Goal: Communication & Community: Participate in discussion

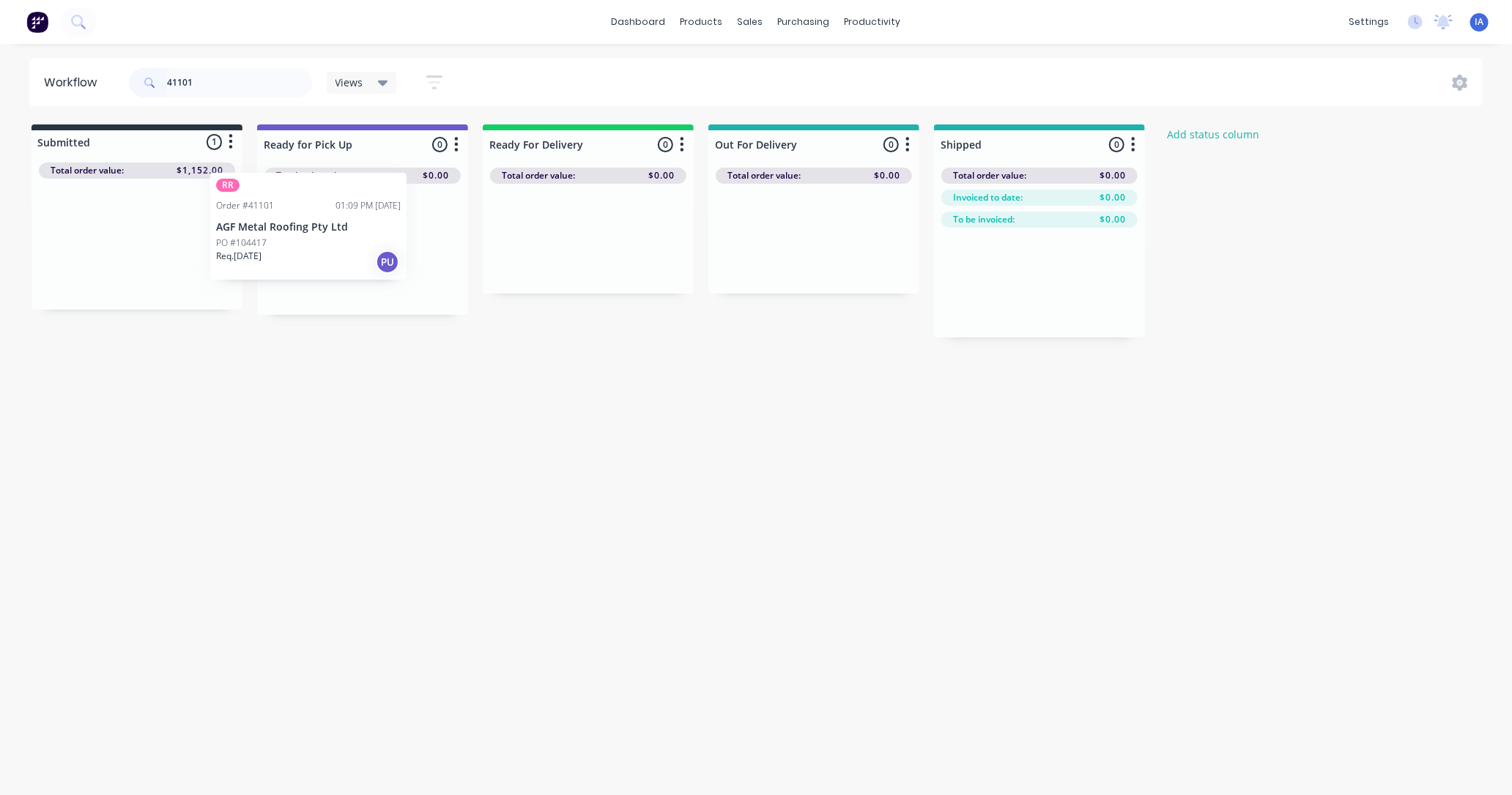
drag, startPoint x: 220, startPoint y: 257, endPoint x: 353, endPoint y: 240, distance: 134.1
click at [353, 240] on div "Submitted 1 Status colour #273444 hex #273444 Save Cancel Summaries Total order…" at bounding box center [785, 231] width 1593 height 213
type input "4"
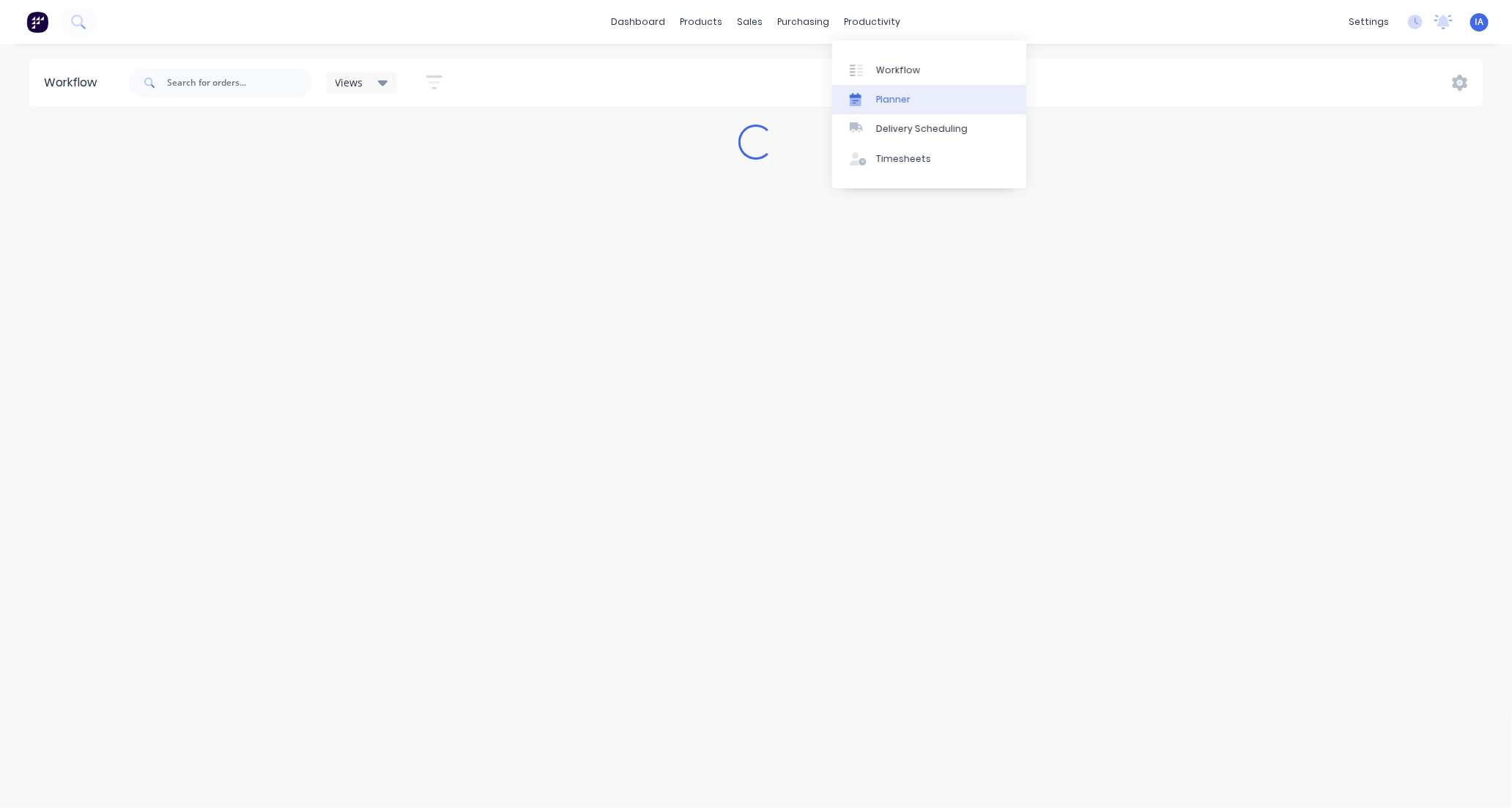
click at [914, 101] on link "Planner" at bounding box center [929, 99] width 194 height 30
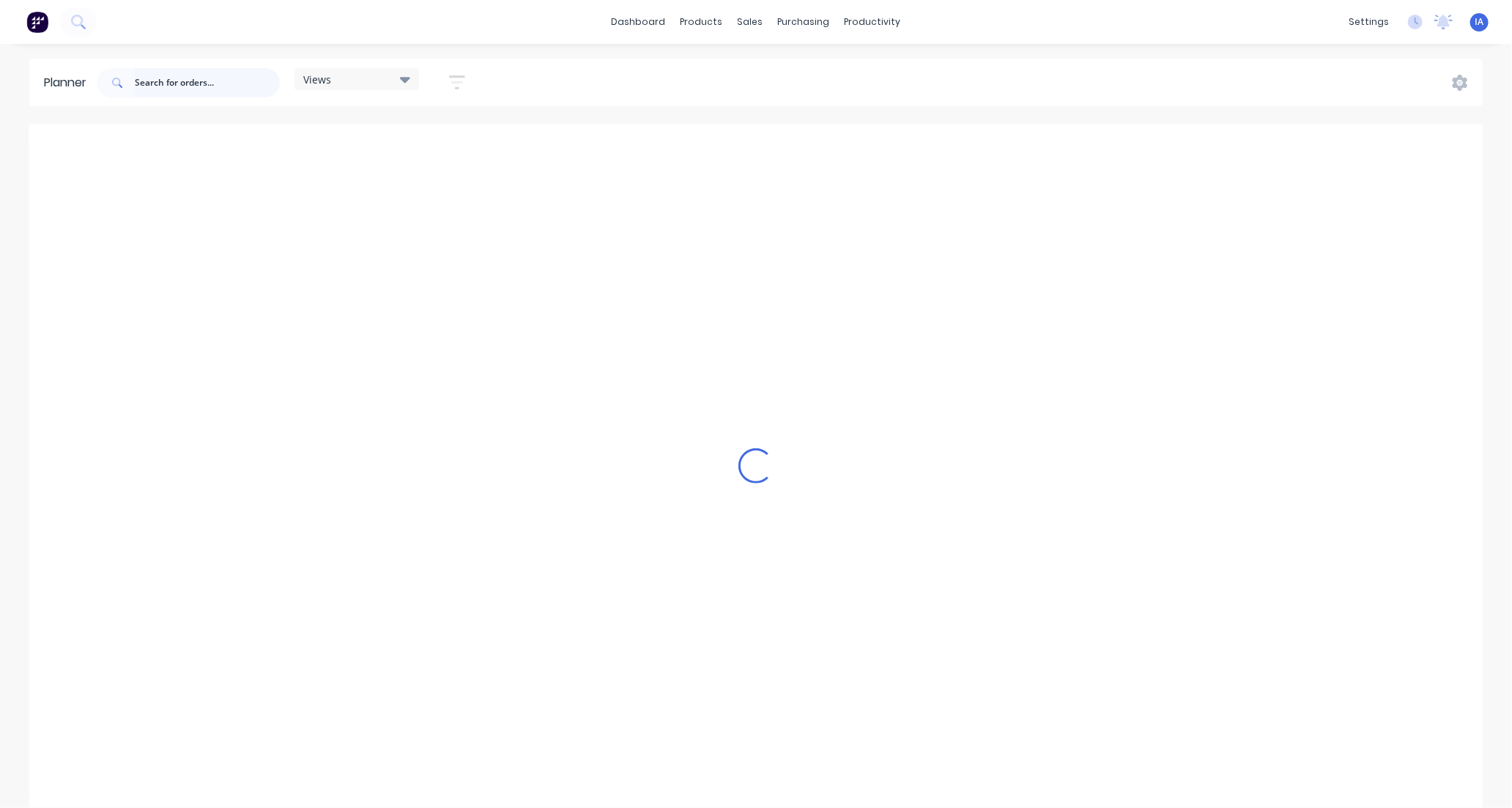
click at [148, 84] on input "text" at bounding box center [207, 82] width 145 height 30
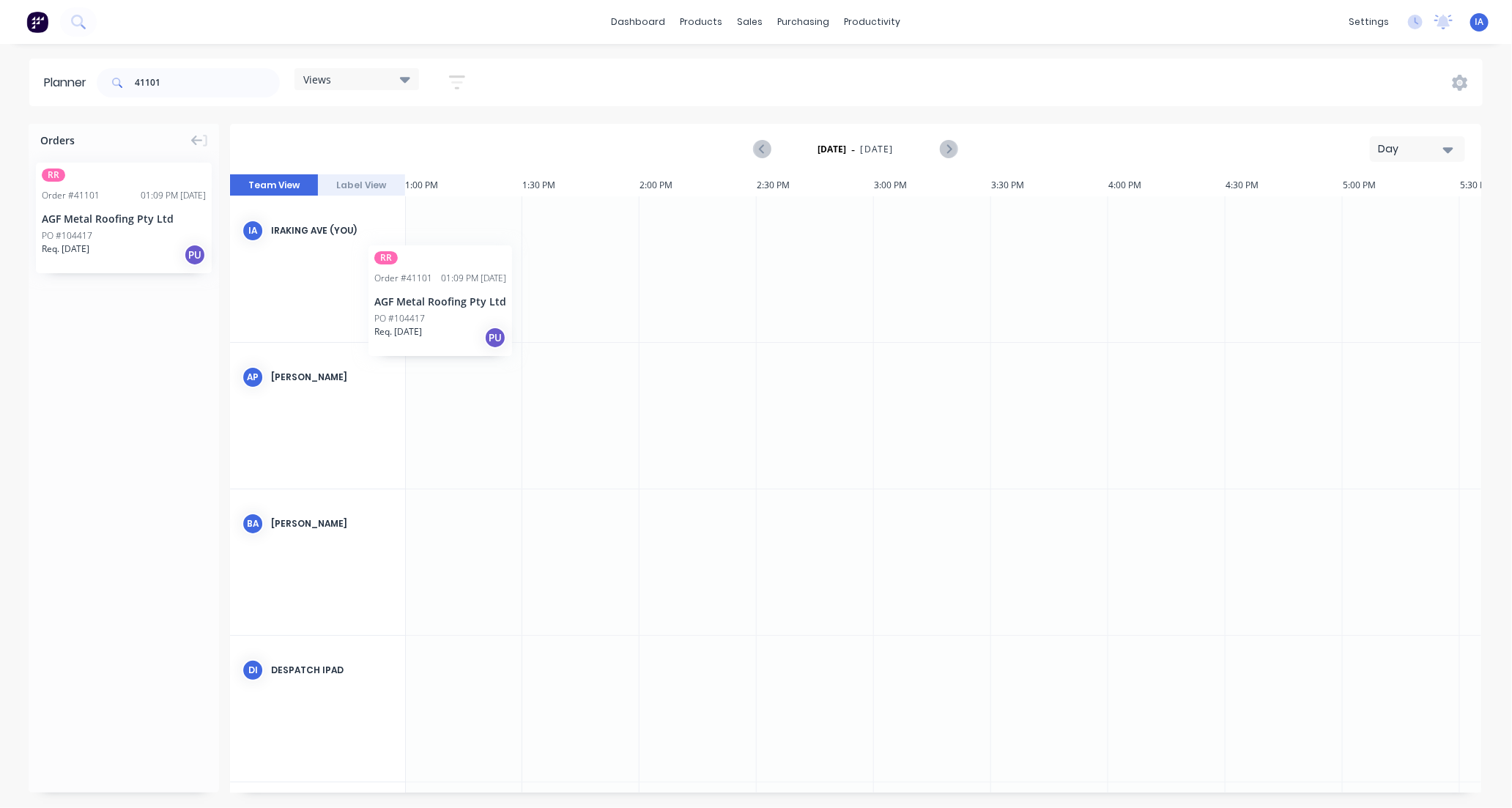
scroll to position [0, 3030]
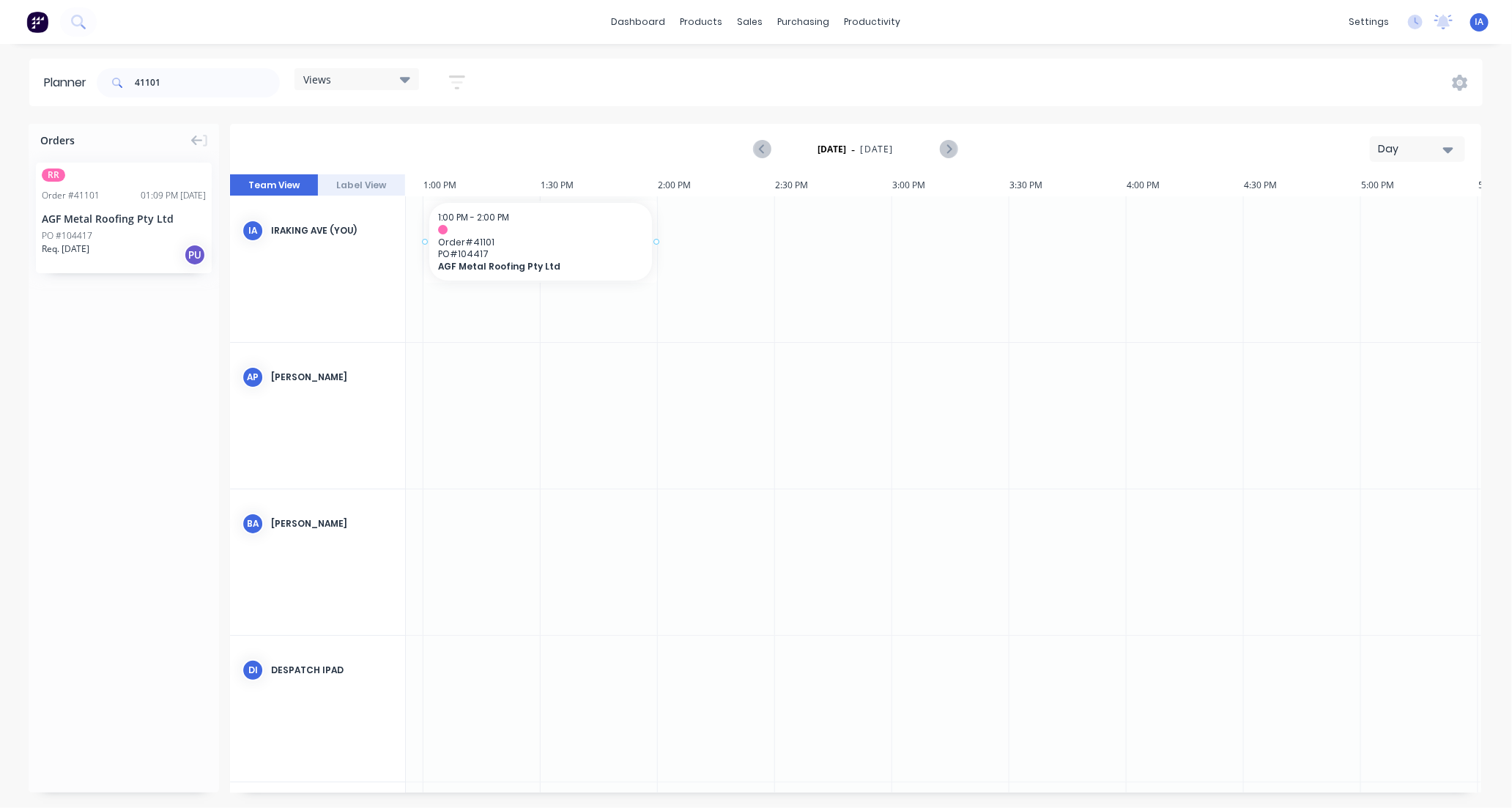
drag, startPoint x: 148, startPoint y: 236, endPoint x: 457, endPoint y: 209, distance: 310.2
drag, startPoint x: 165, startPoint y: 230, endPoint x: 491, endPoint y: 243, distance: 326.3
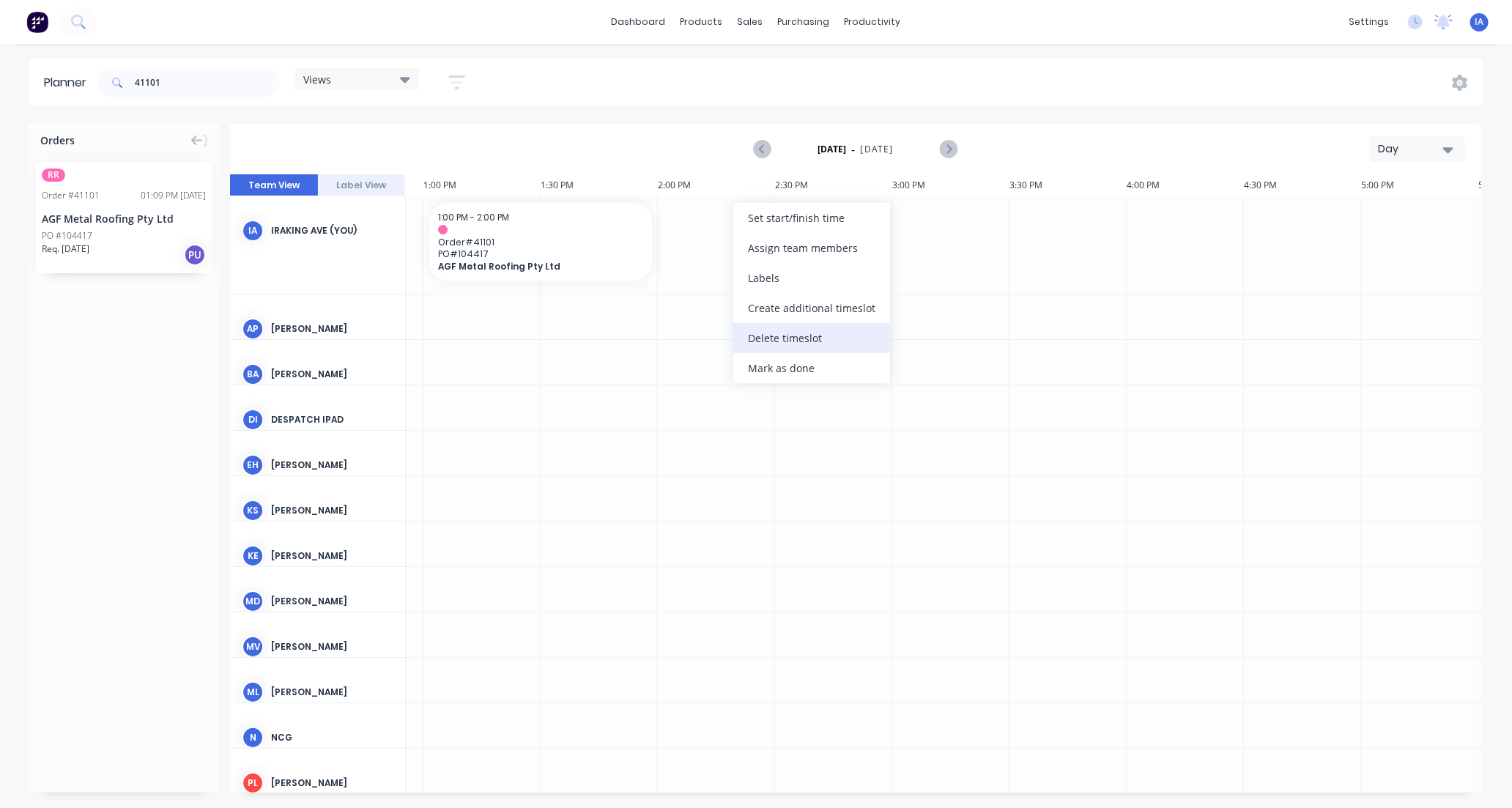
scroll to position [0, 3049]
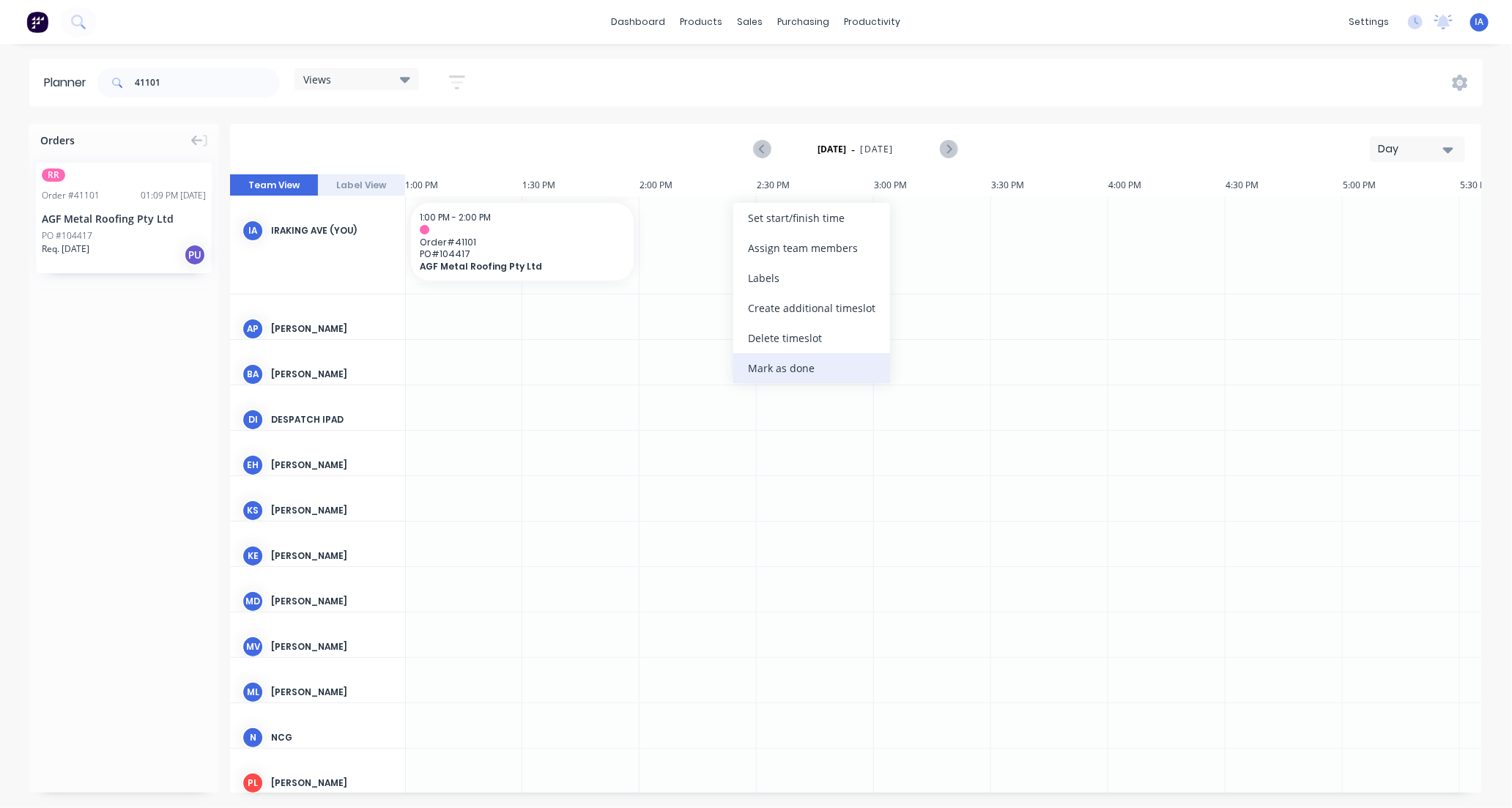
click at [784, 369] on div "Mark as done" at bounding box center [811, 368] width 157 height 30
click at [556, 237] on span "Order # 41101" at bounding box center [523, 241] width 205 height 11
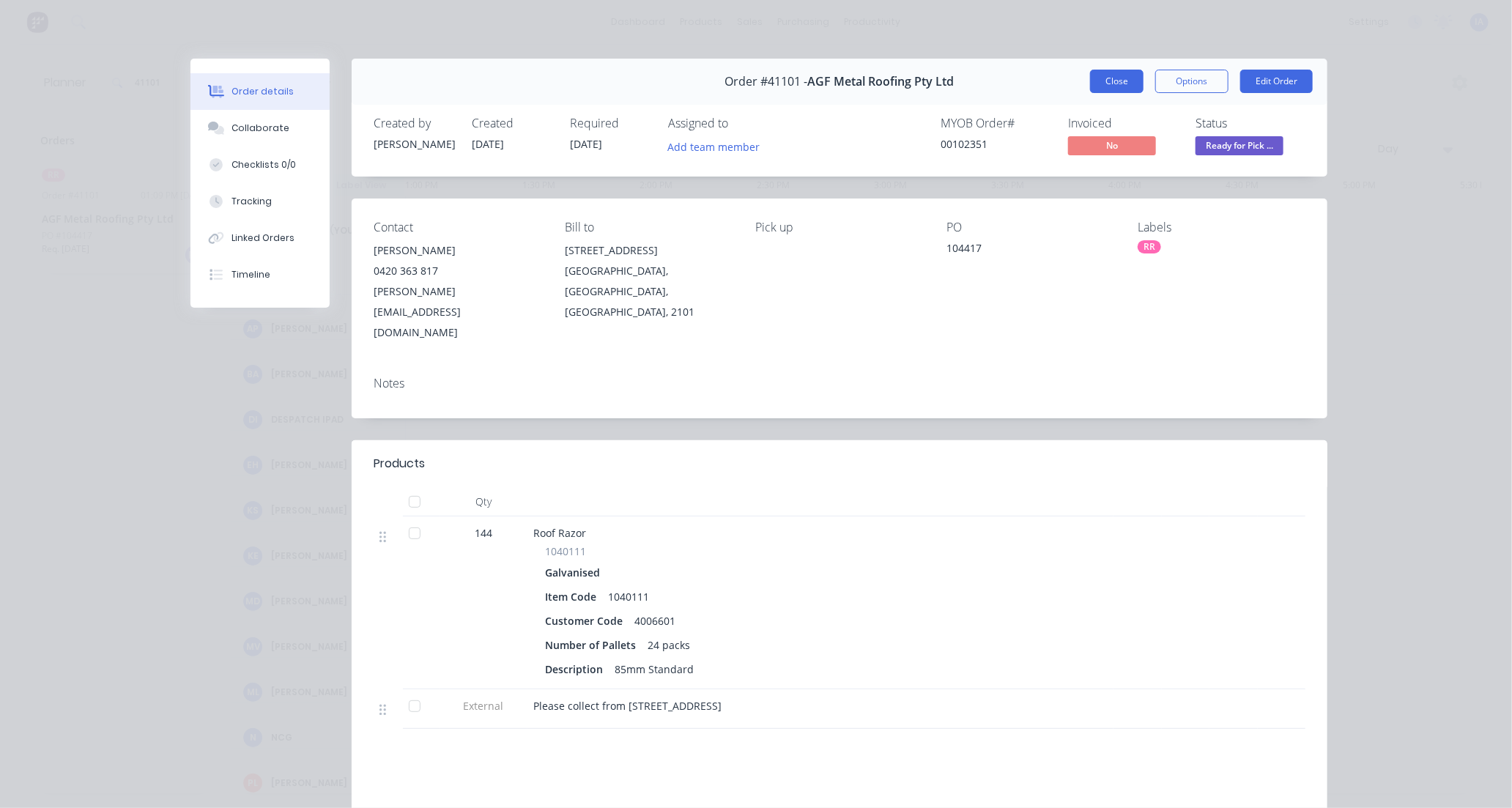
click at [1120, 80] on button "Close" at bounding box center [1116, 81] width 53 height 24
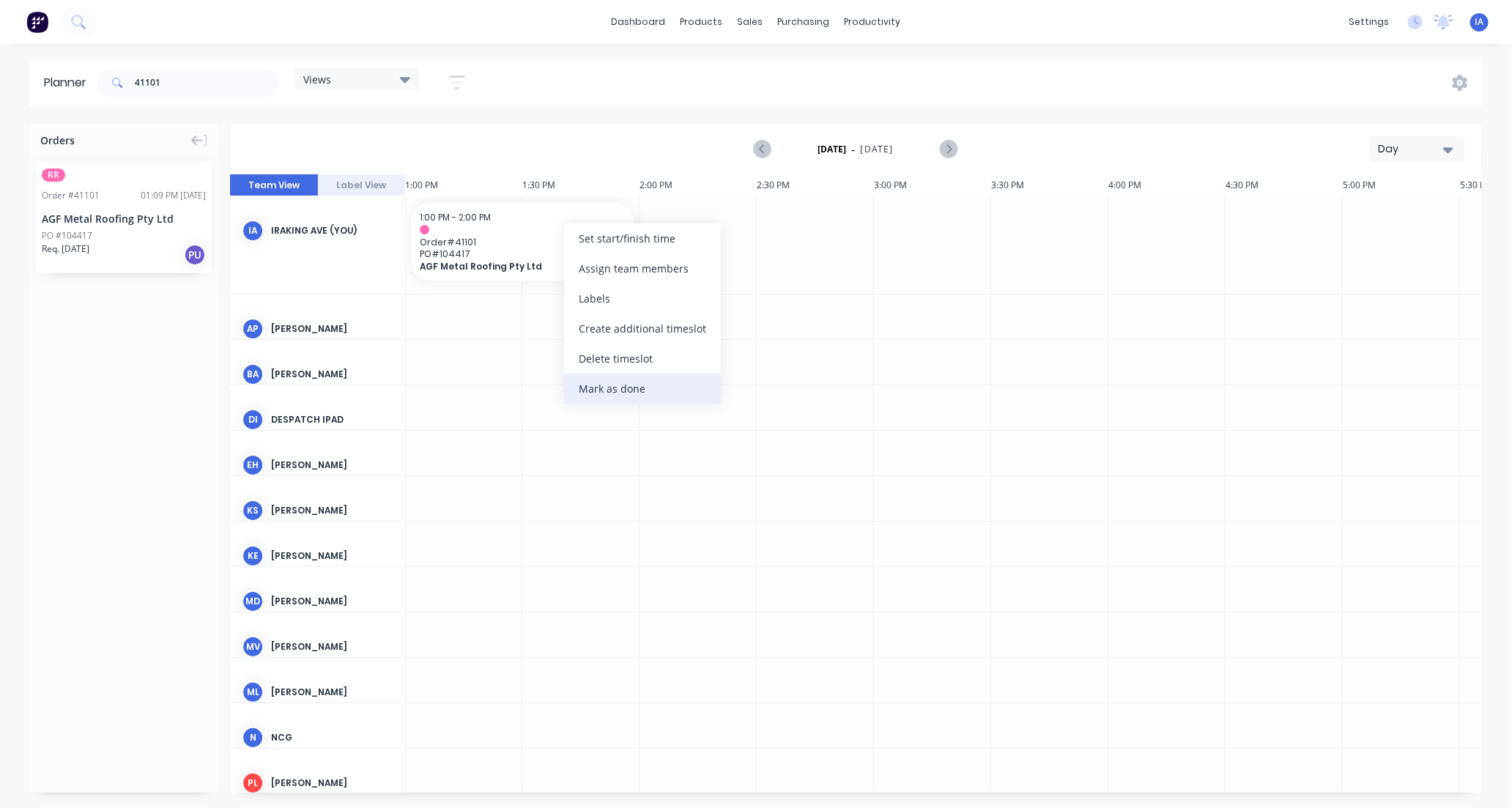
click at [583, 389] on div "Mark as done" at bounding box center [642, 388] width 157 height 30
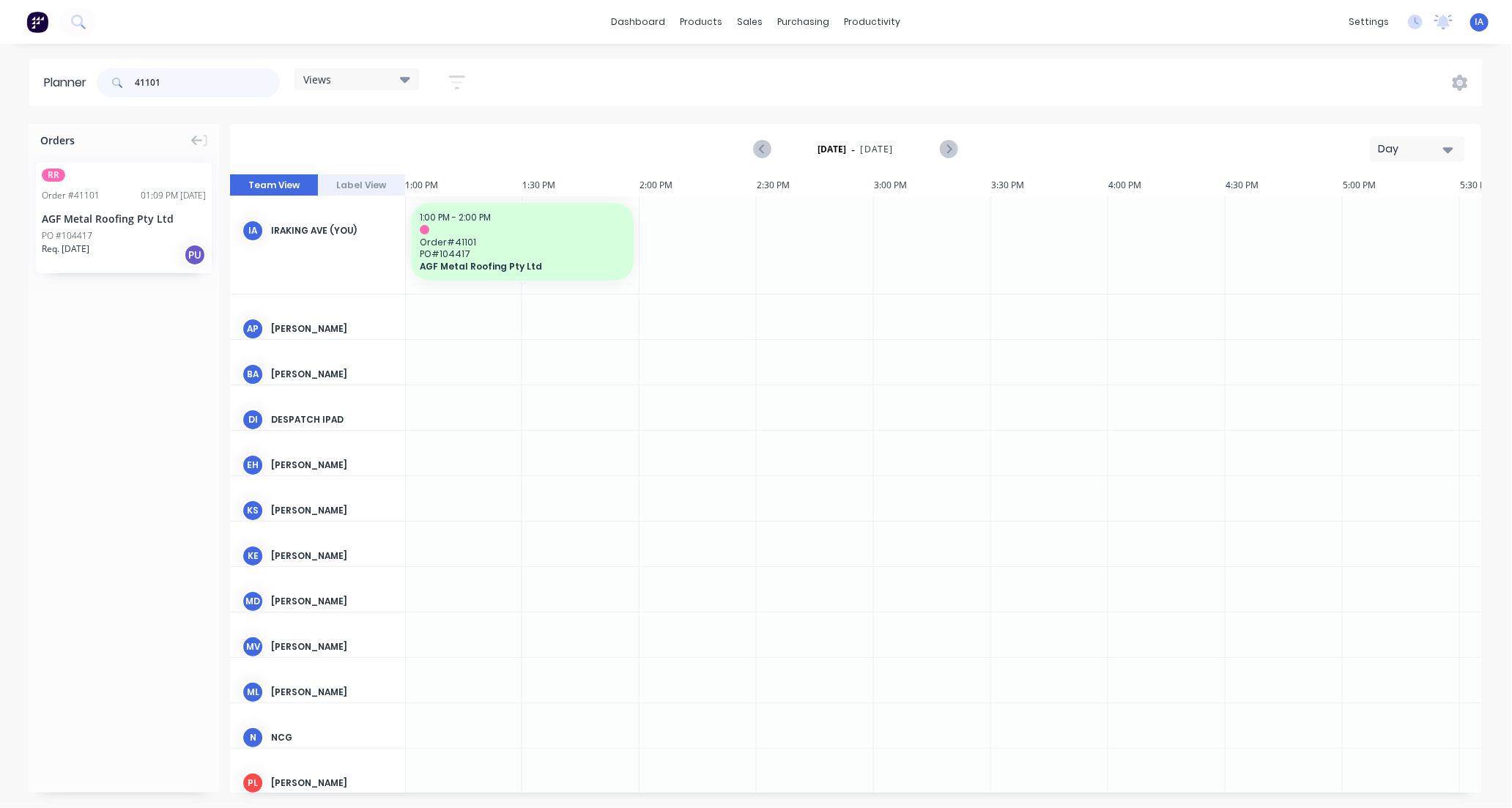
click at [183, 79] on input "41101" at bounding box center [207, 82] width 145 height 30
type input "4"
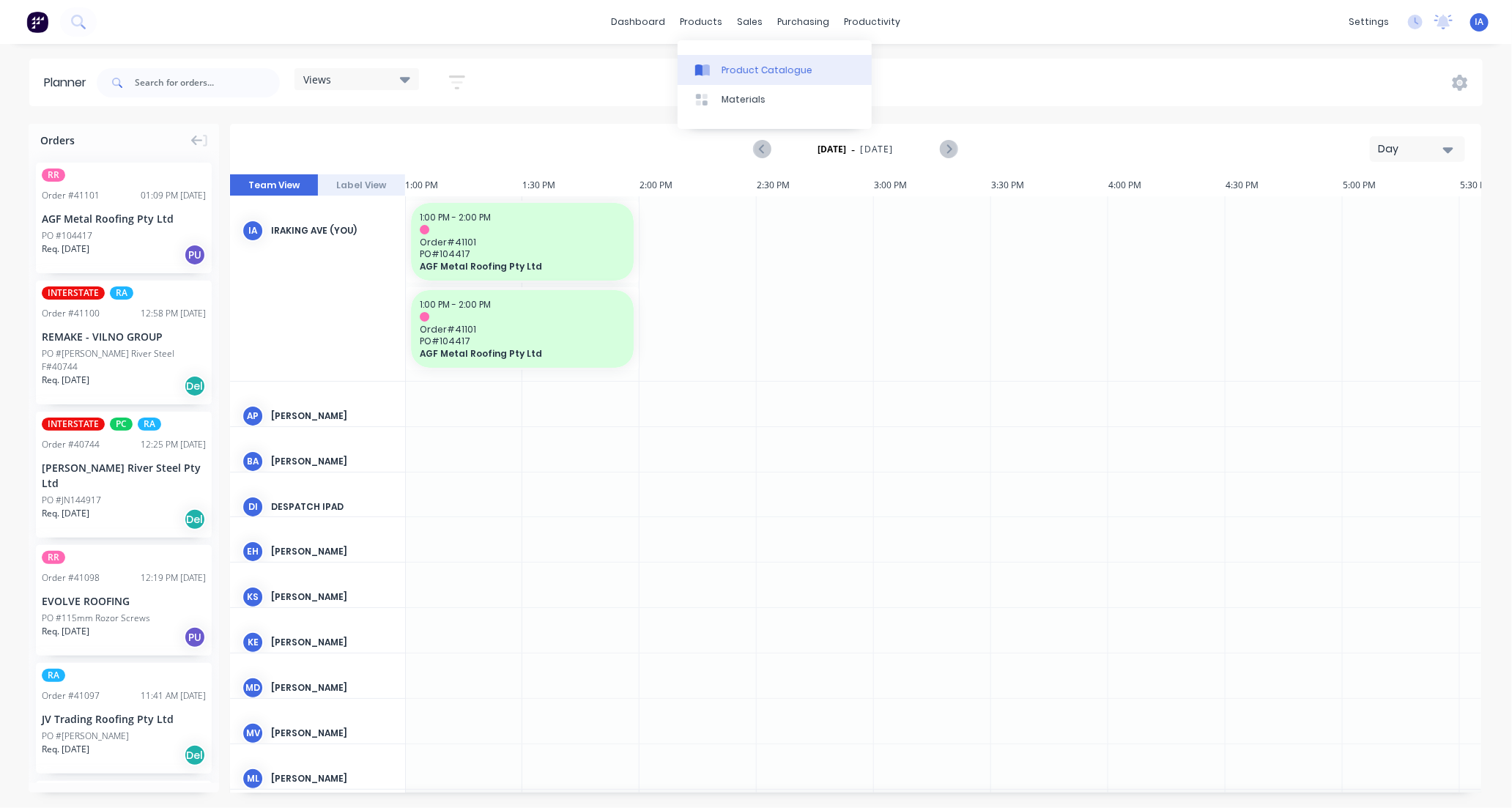
click at [737, 66] on div "Product Catalogue" at bounding box center [767, 70] width 91 height 14
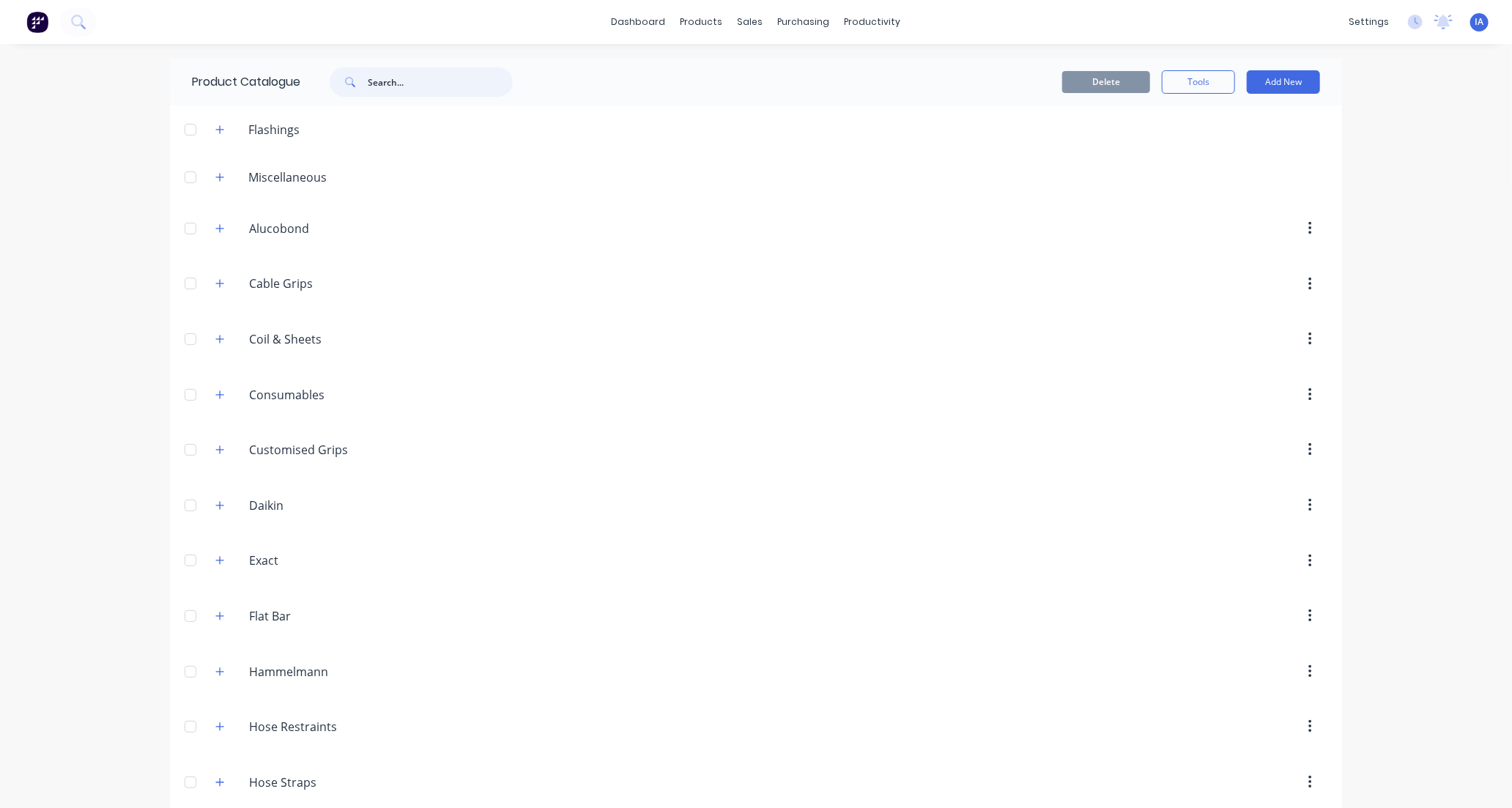
click at [382, 78] on input "text" at bounding box center [440, 82] width 145 height 30
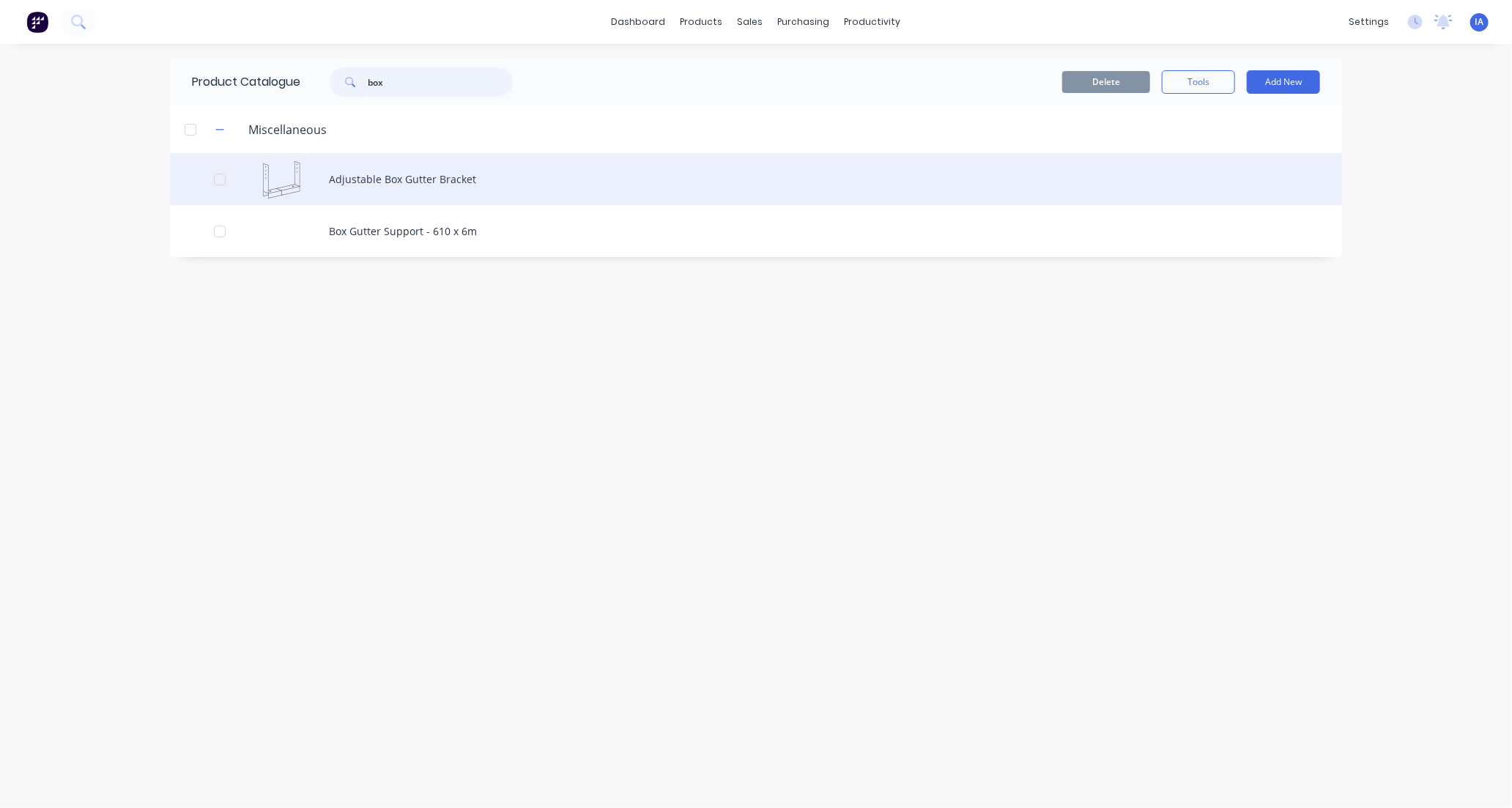
type input "box"
click at [545, 171] on div "Adjustable Box Gutter Bracket" at bounding box center [756, 179] width 1172 height 52
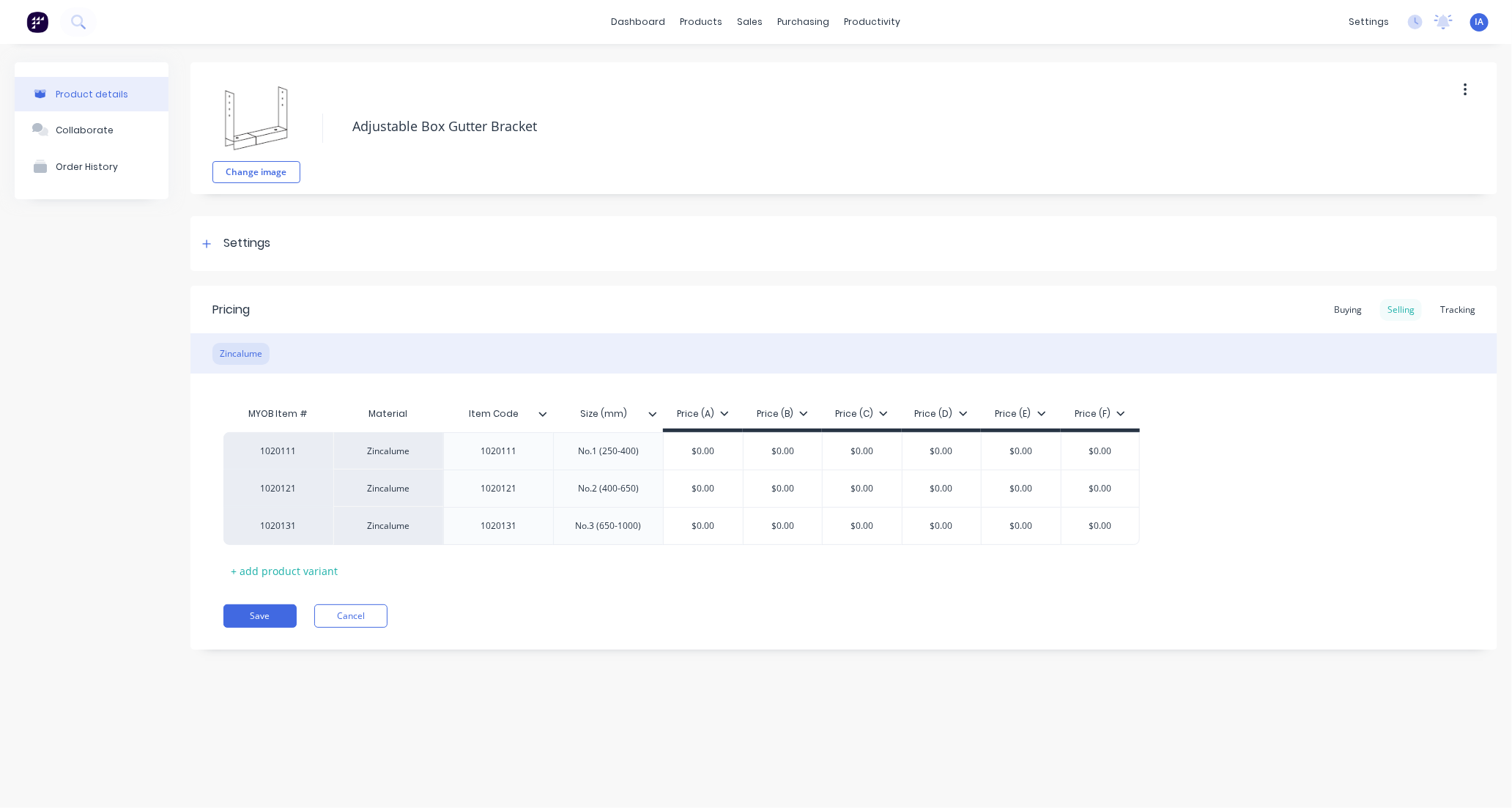
type textarea "x"
click at [1445, 306] on div "Tracking" at bounding box center [1458, 310] width 50 height 22
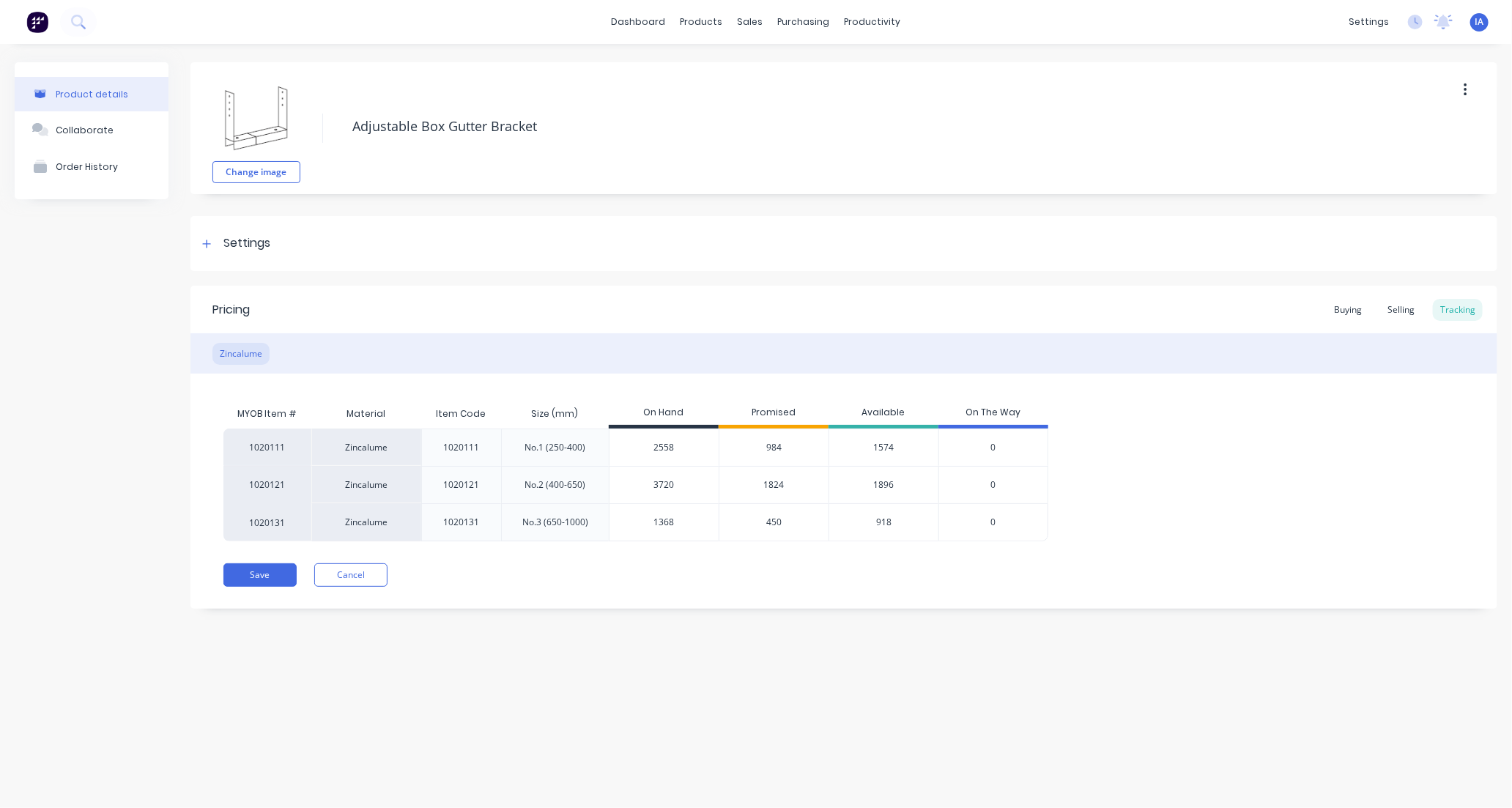
click at [659, 523] on input "1368" at bounding box center [664, 523] width 109 height 14
type input "18"
type textarea "x"
type input "1"
type textarea "x"
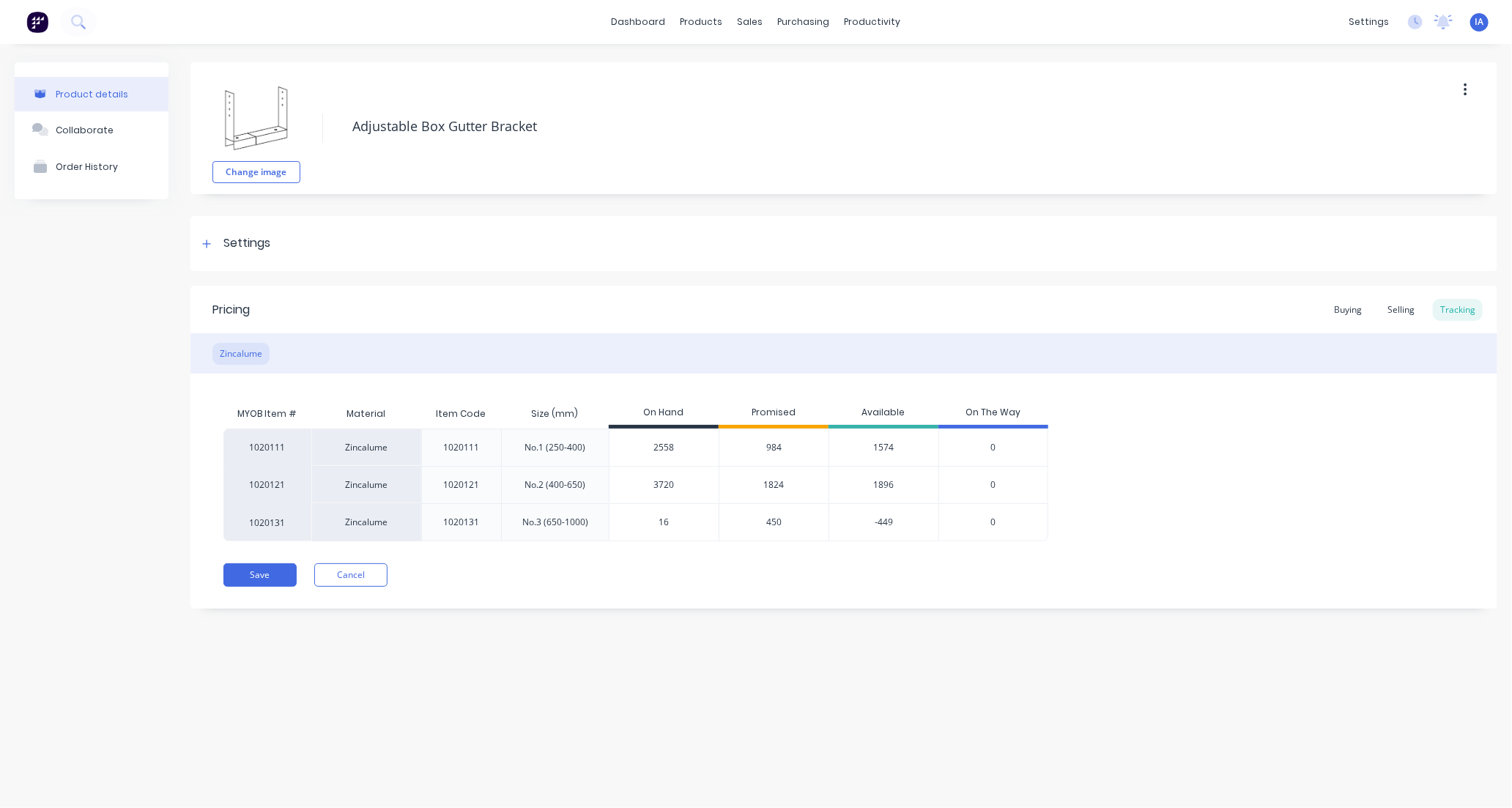
type input "165"
type textarea "x"
type input "1656"
type textarea "x"
type input "1656"
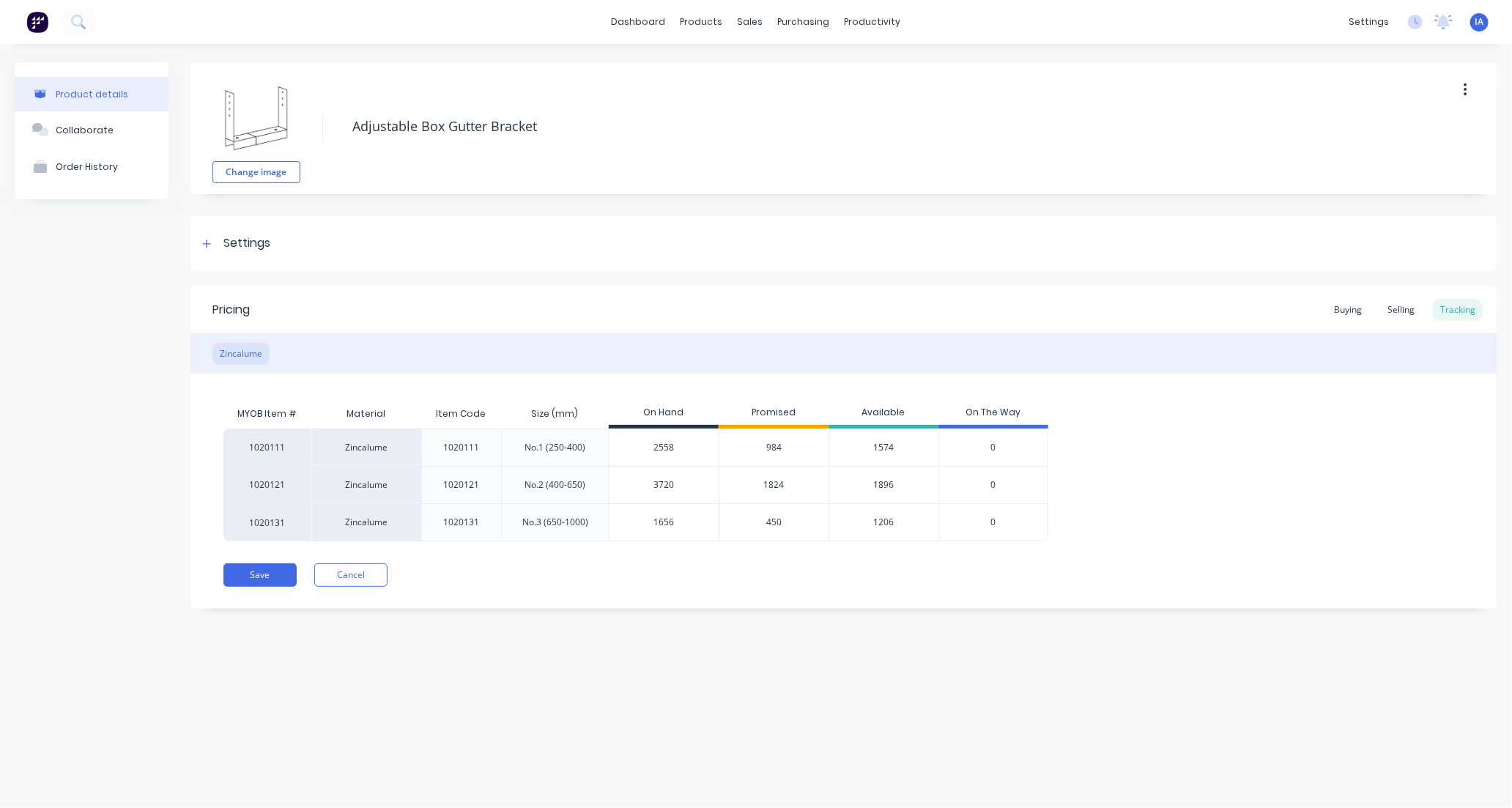
click at [733, 687] on div "Product details Collaborate Order History Change image Adjustable Box Gutter Br…" at bounding box center [756, 412] width 1512 height 735
click at [268, 577] on button "Save" at bounding box center [260, 575] width 73 height 24
type textarea "x"
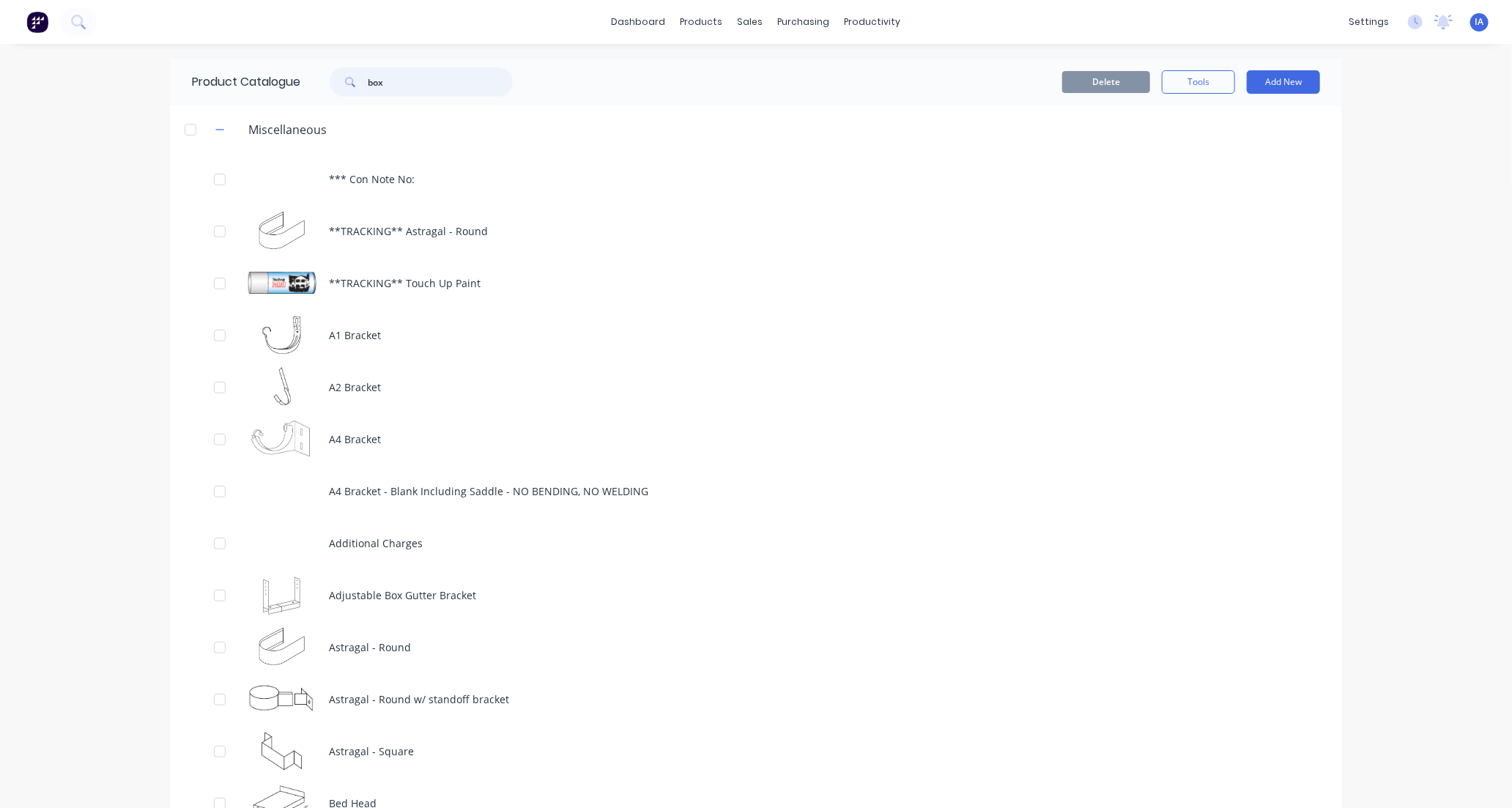
click at [408, 72] on input "box" at bounding box center [440, 82] width 145 height 30
type input "b"
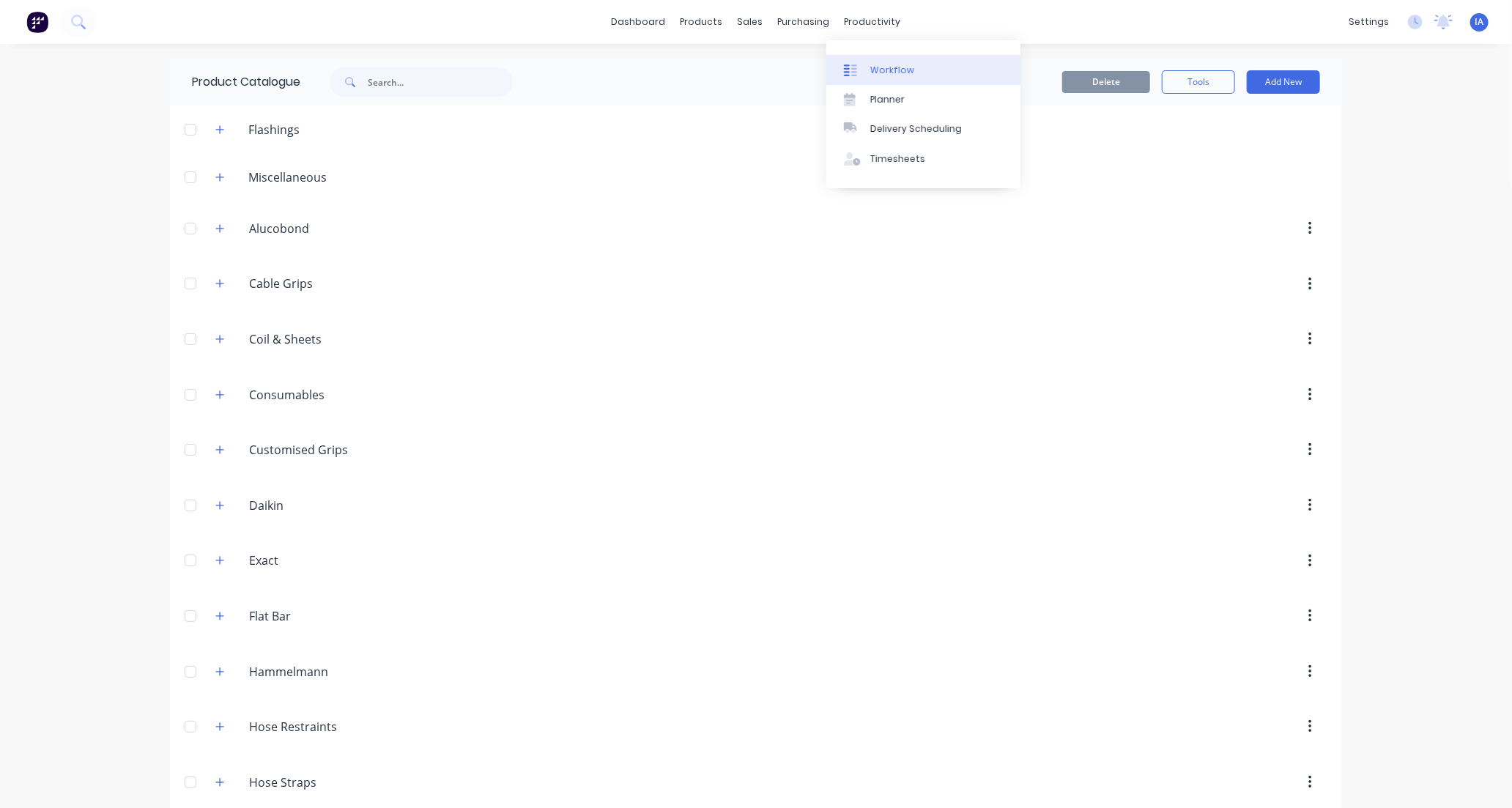
click at [887, 61] on link "Workflow" at bounding box center [923, 69] width 194 height 30
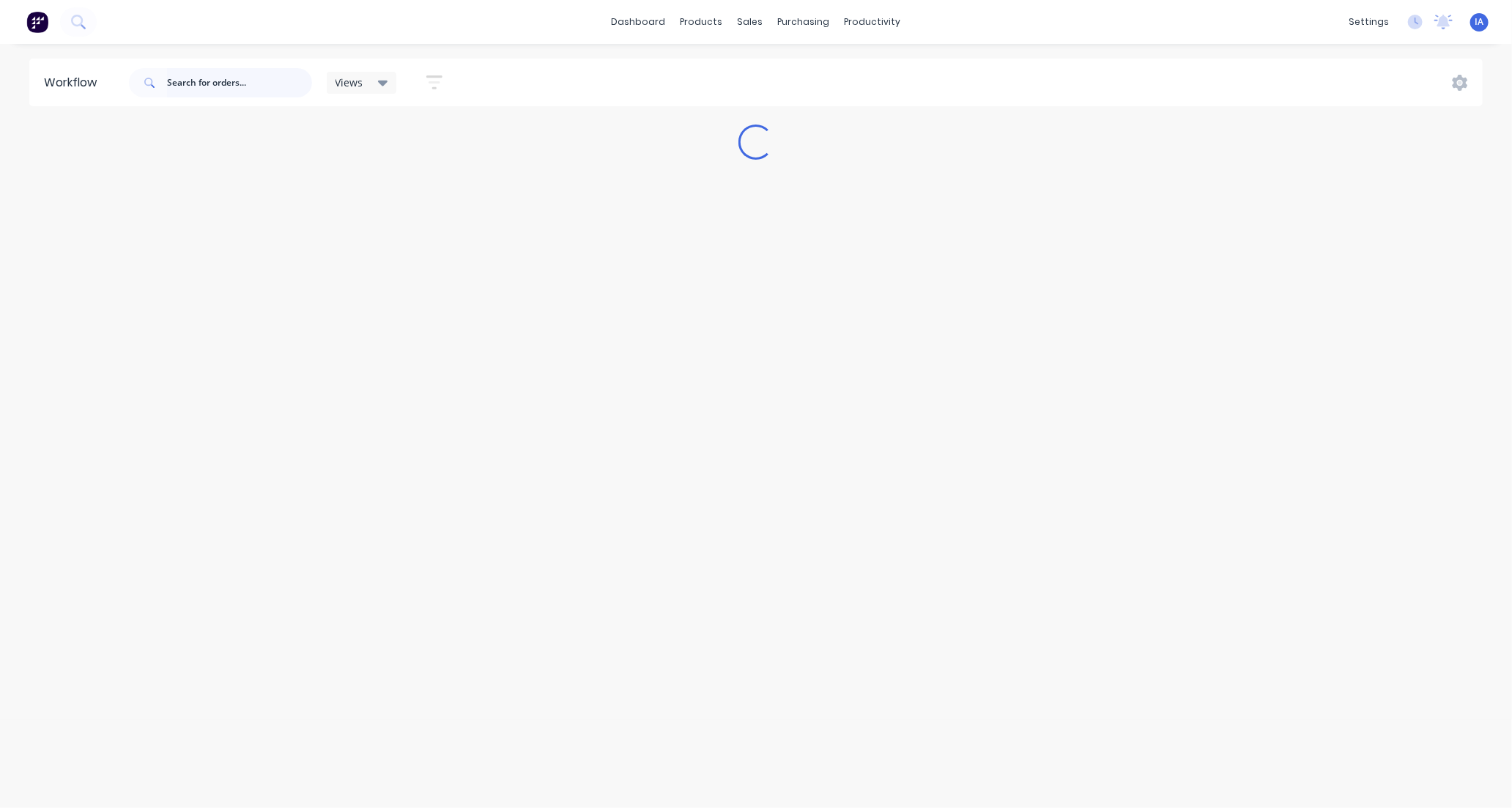
click at [230, 80] on input "text" at bounding box center [239, 82] width 145 height 30
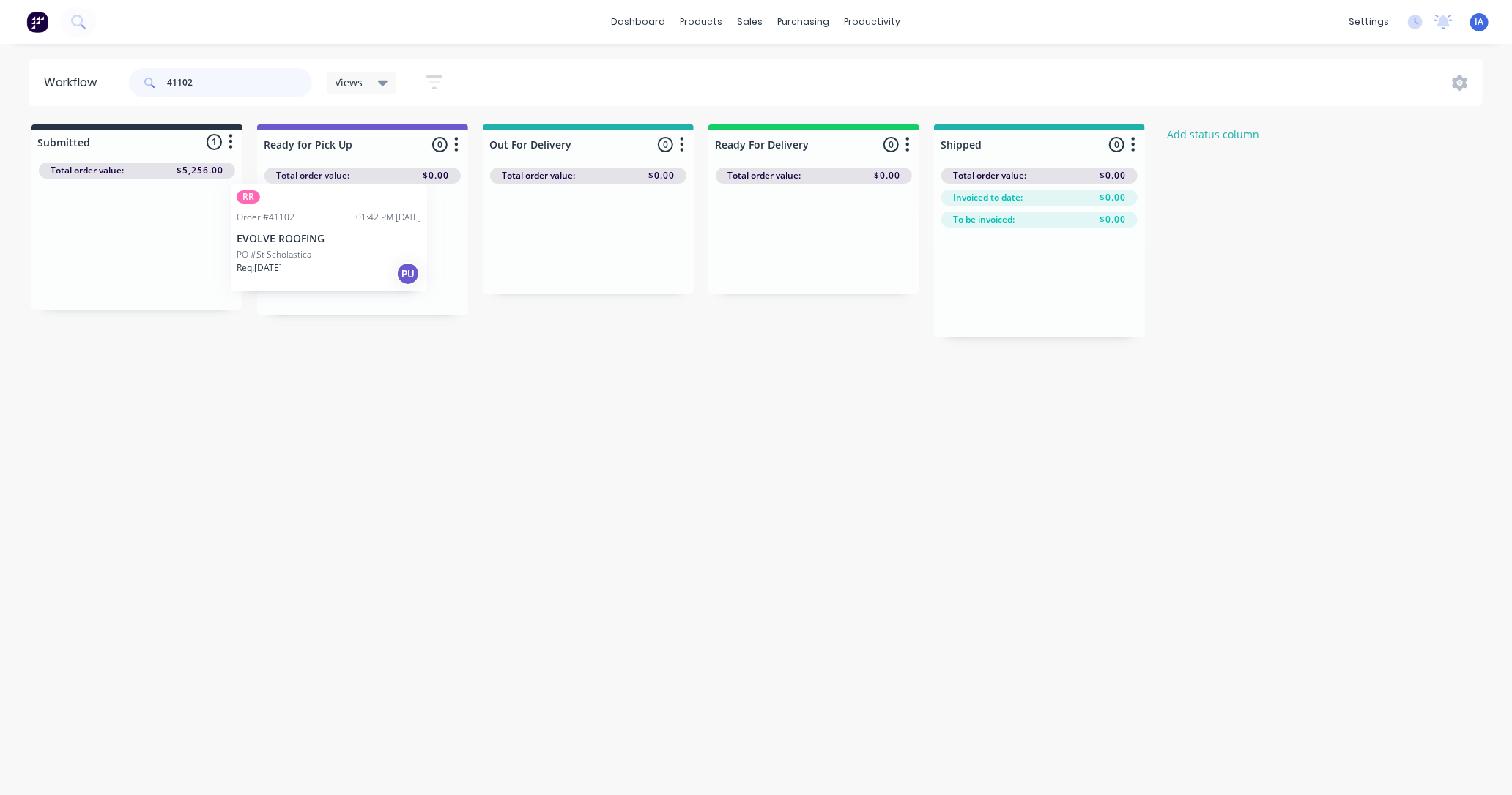
drag, startPoint x: 174, startPoint y: 249, endPoint x: 371, endPoint y: 243, distance: 197.1
click at [371, 243] on div "Submitted 1 Status colour #273444 hex #273444 Save Cancel Summaries Total order…" at bounding box center [785, 231] width 1593 height 213
type input "4"
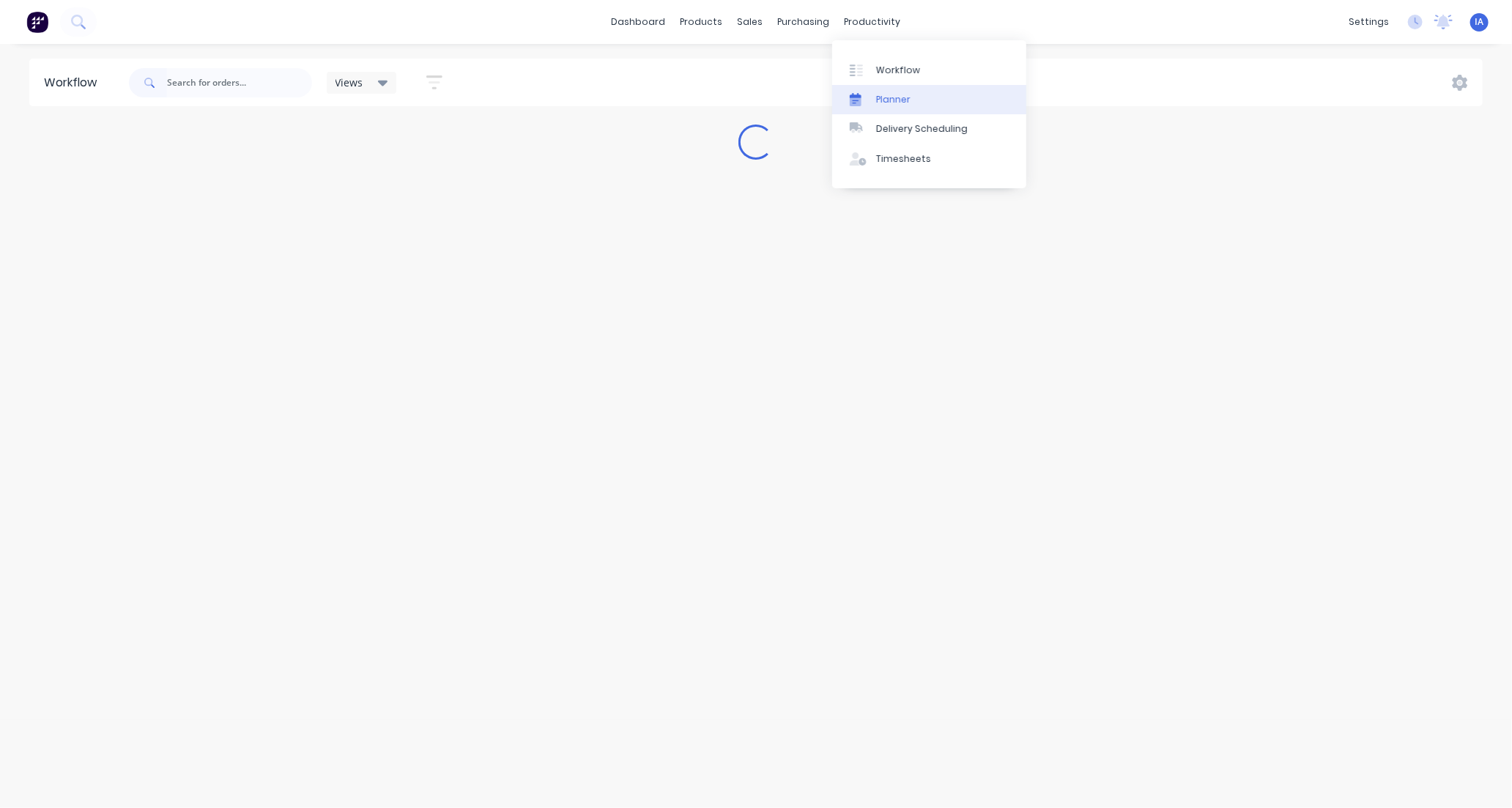
click at [935, 98] on link "Planner" at bounding box center [929, 99] width 194 height 30
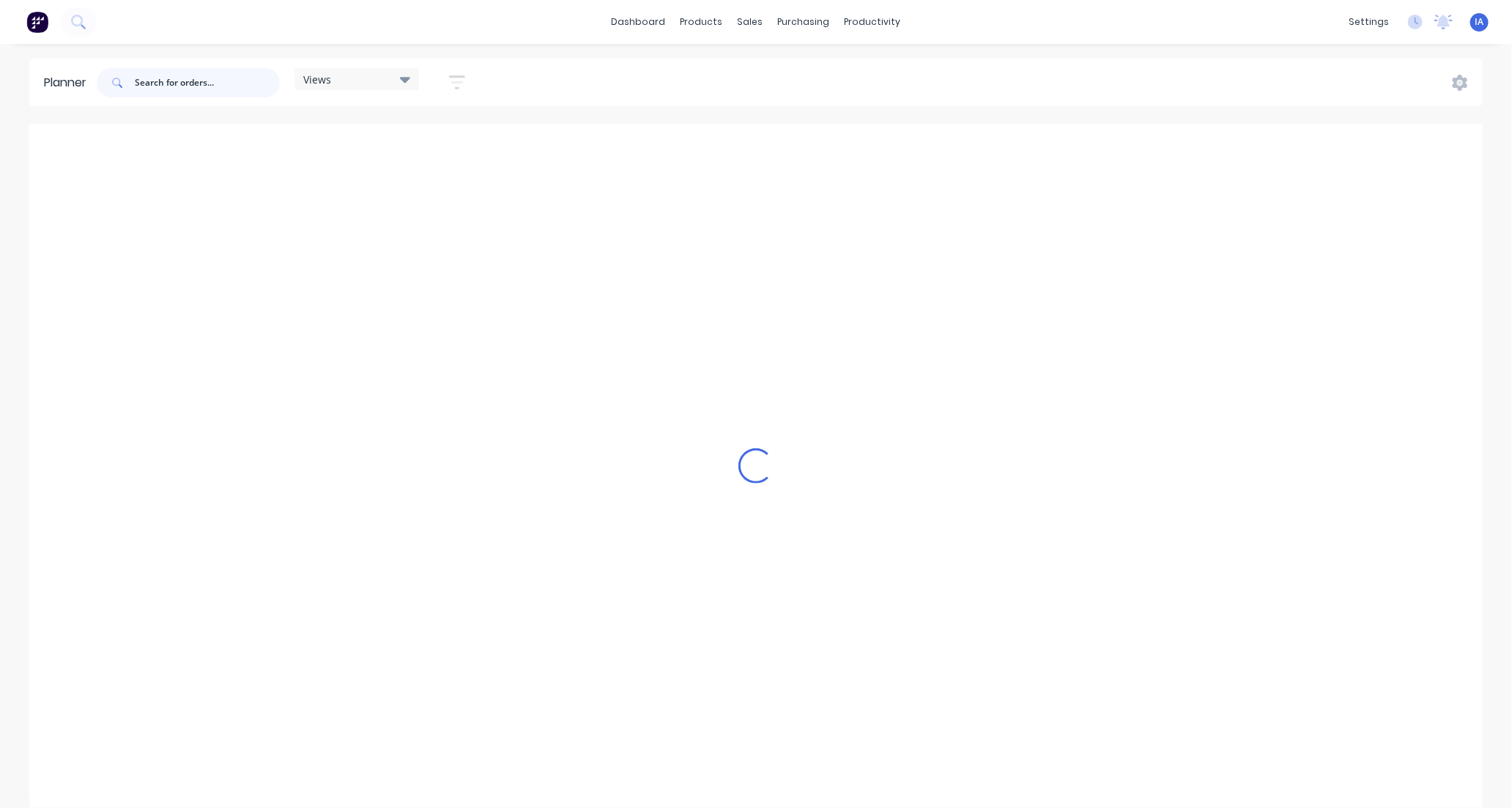
click at [213, 79] on input "text" at bounding box center [207, 82] width 145 height 30
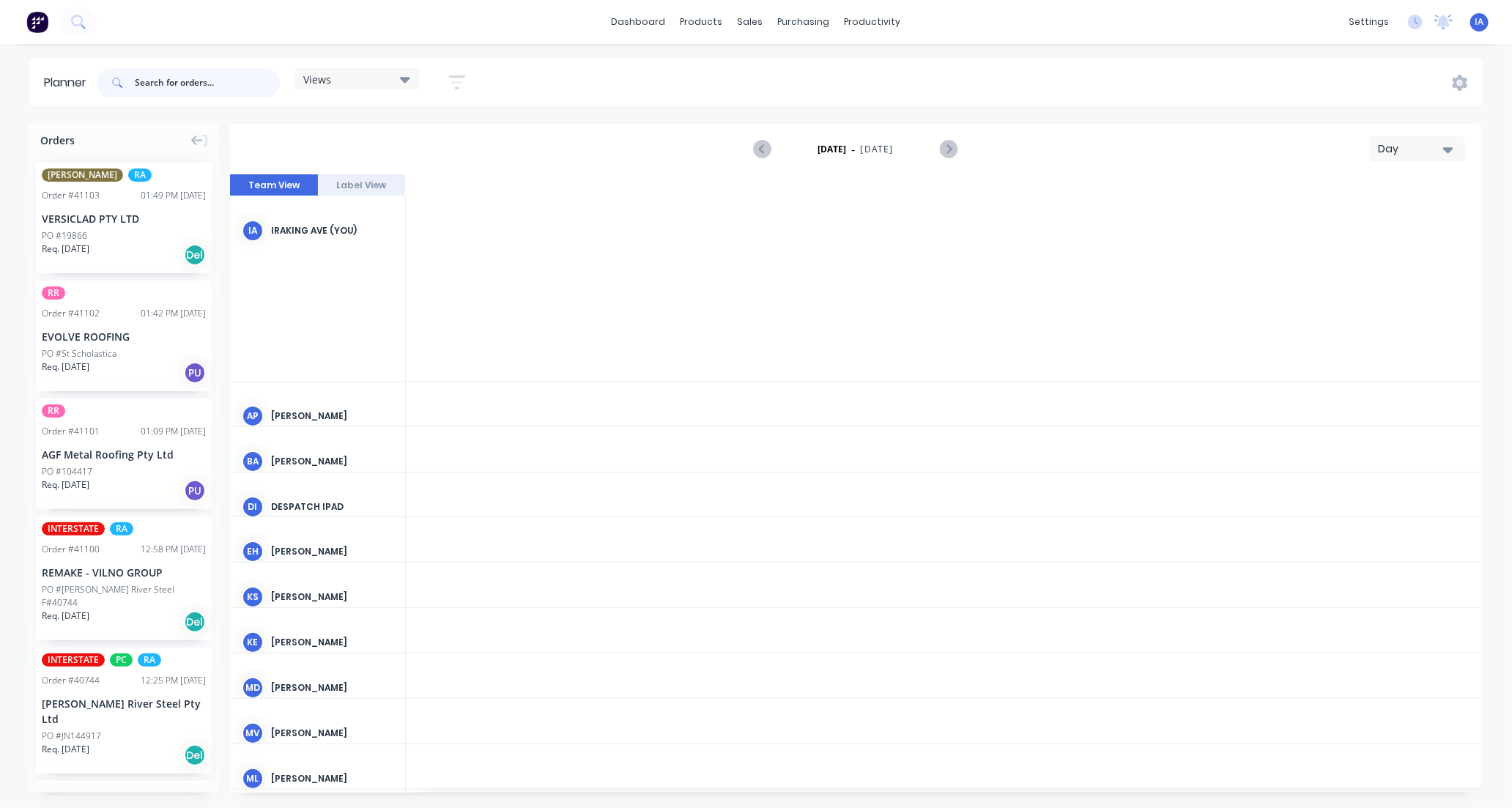
scroll to position [0, 3049]
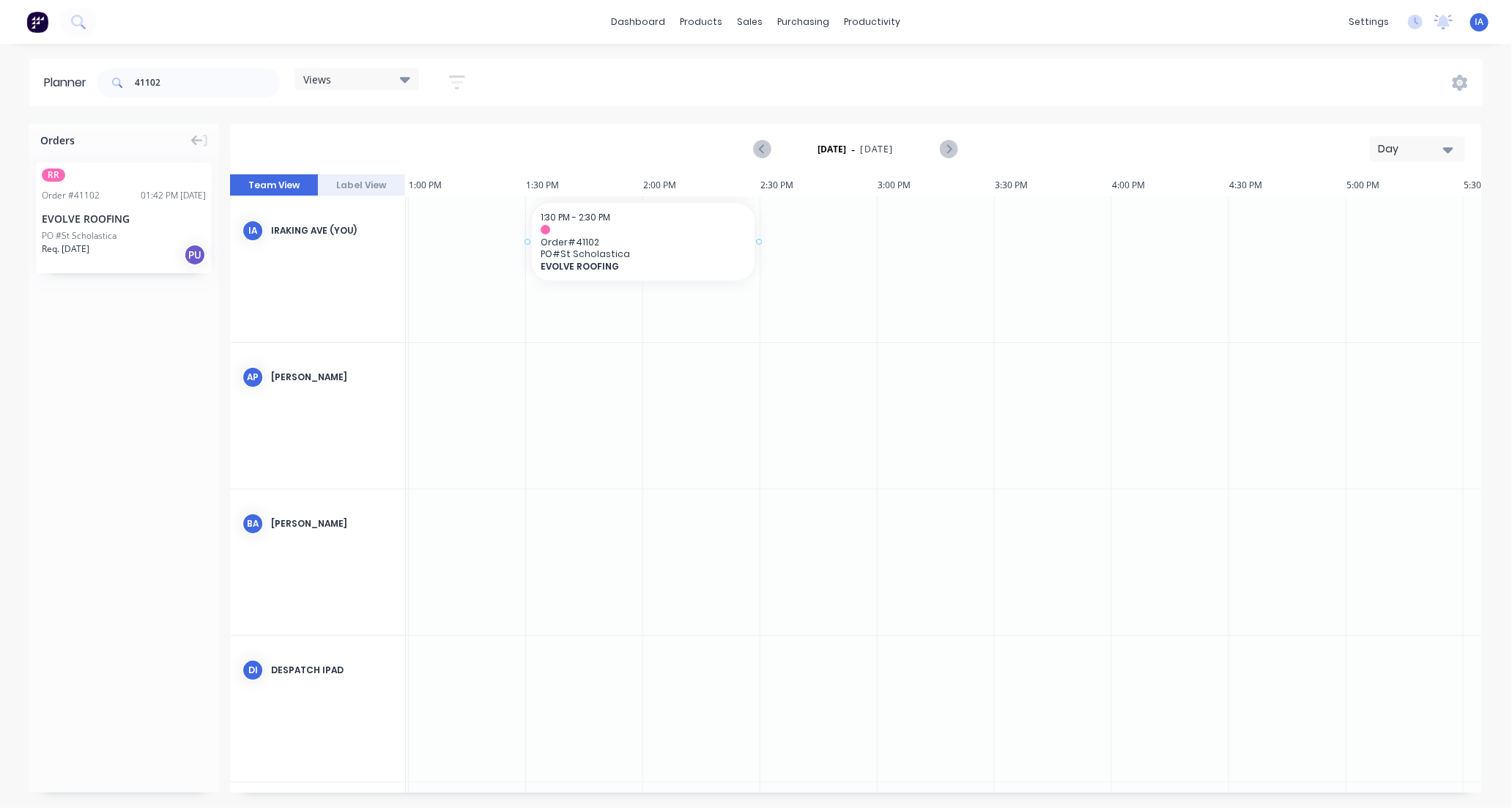
drag, startPoint x: 149, startPoint y: 233, endPoint x: 633, endPoint y: 202, distance: 485.0
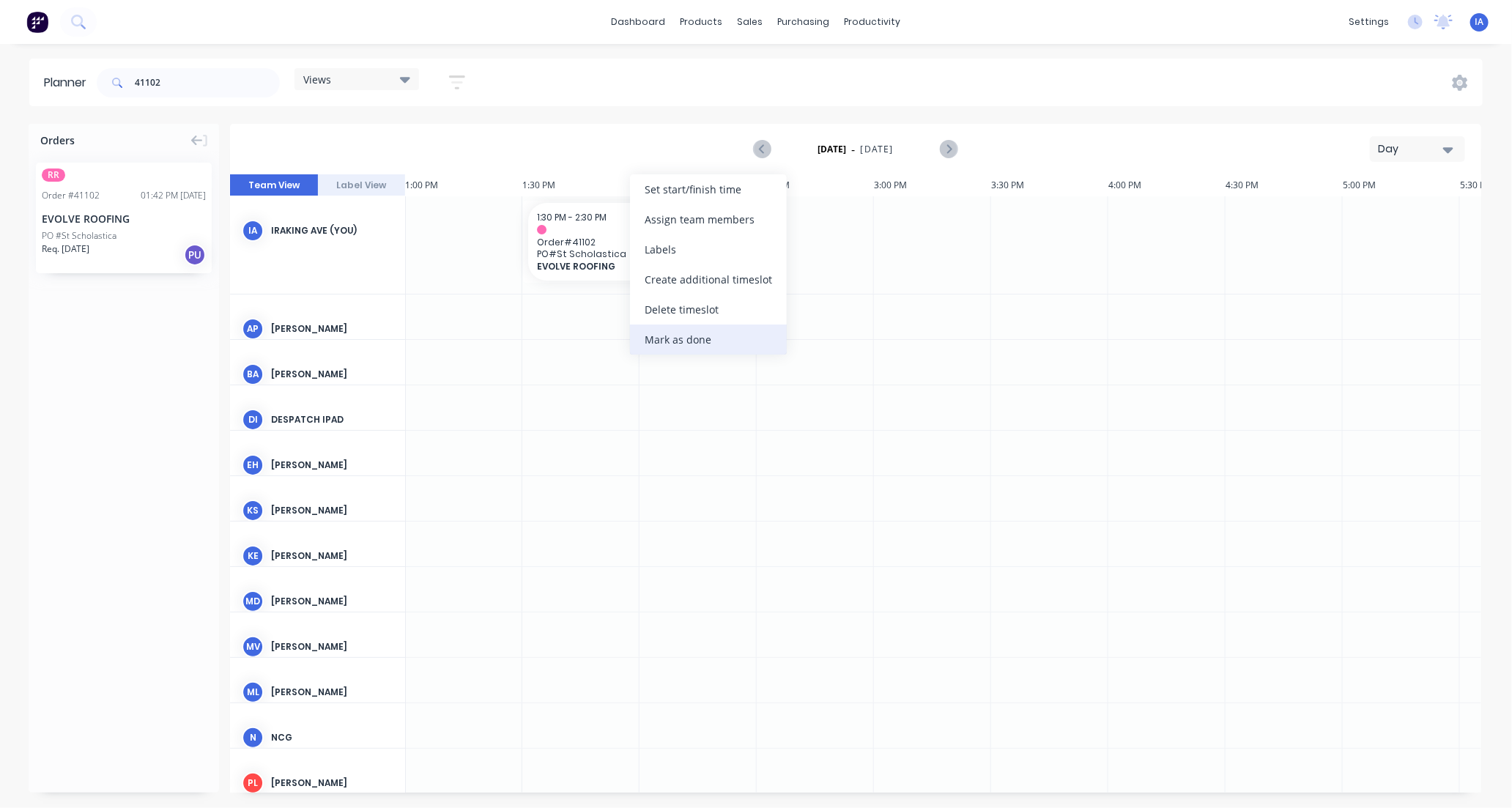
click at [696, 337] on div "Mark as done" at bounding box center [708, 339] width 157 height 30
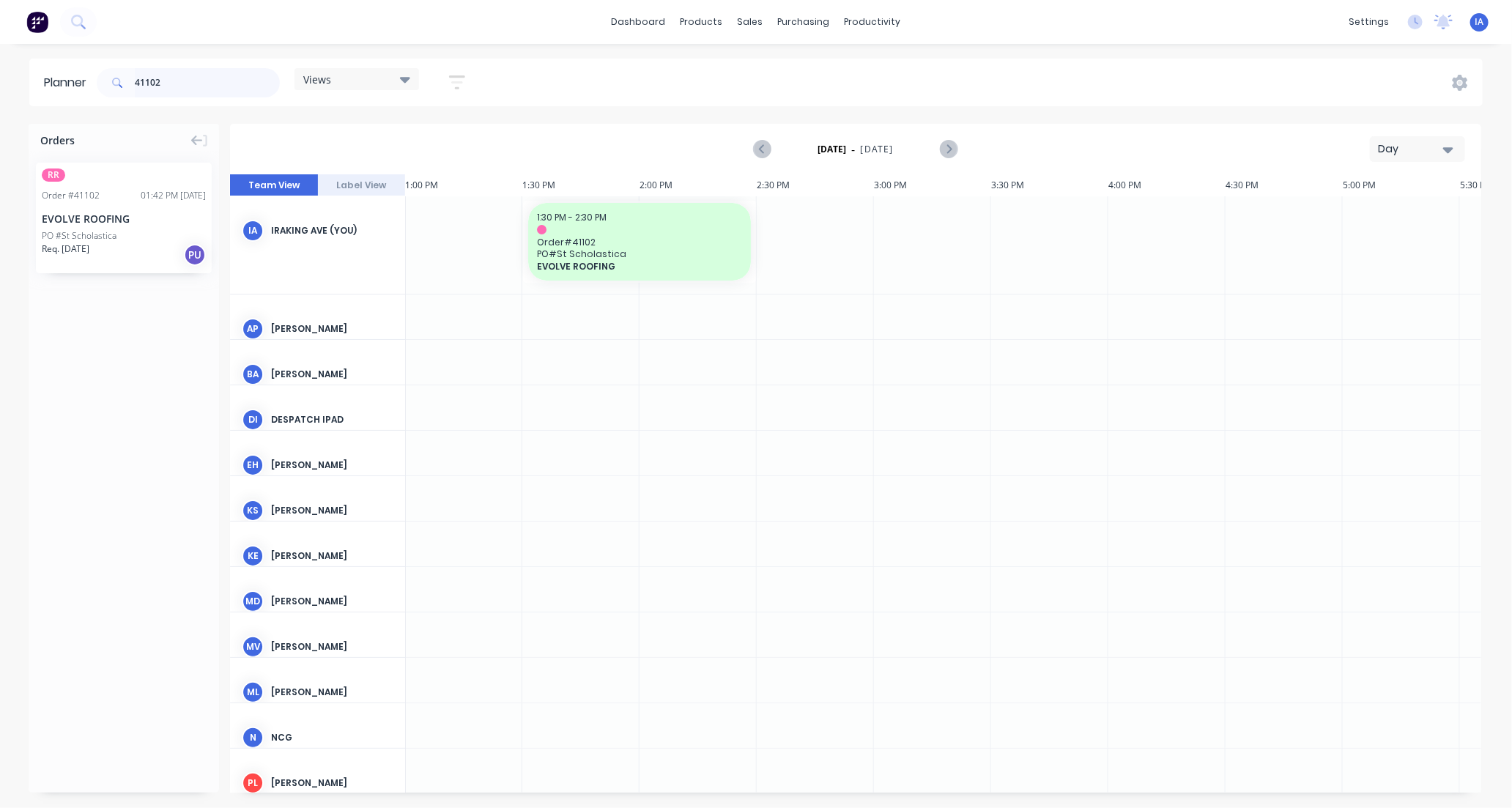
click at [235, 72] on input "41102" at bounding box center [207, 82] width 145 height 30
type input "4"
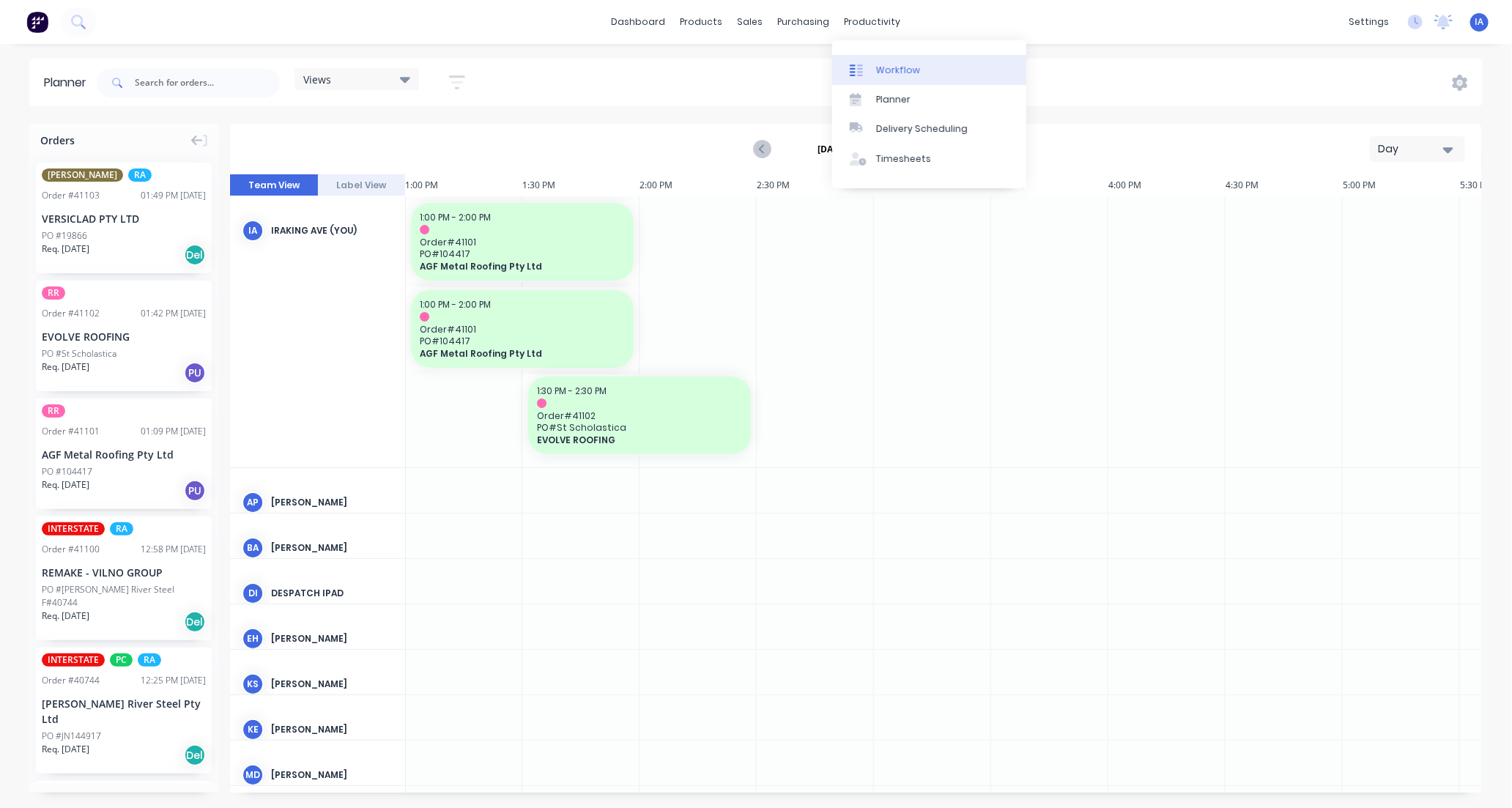
click at [907, 64] on div "Workflow" at bounding box center [898, 70] width 44 height 14
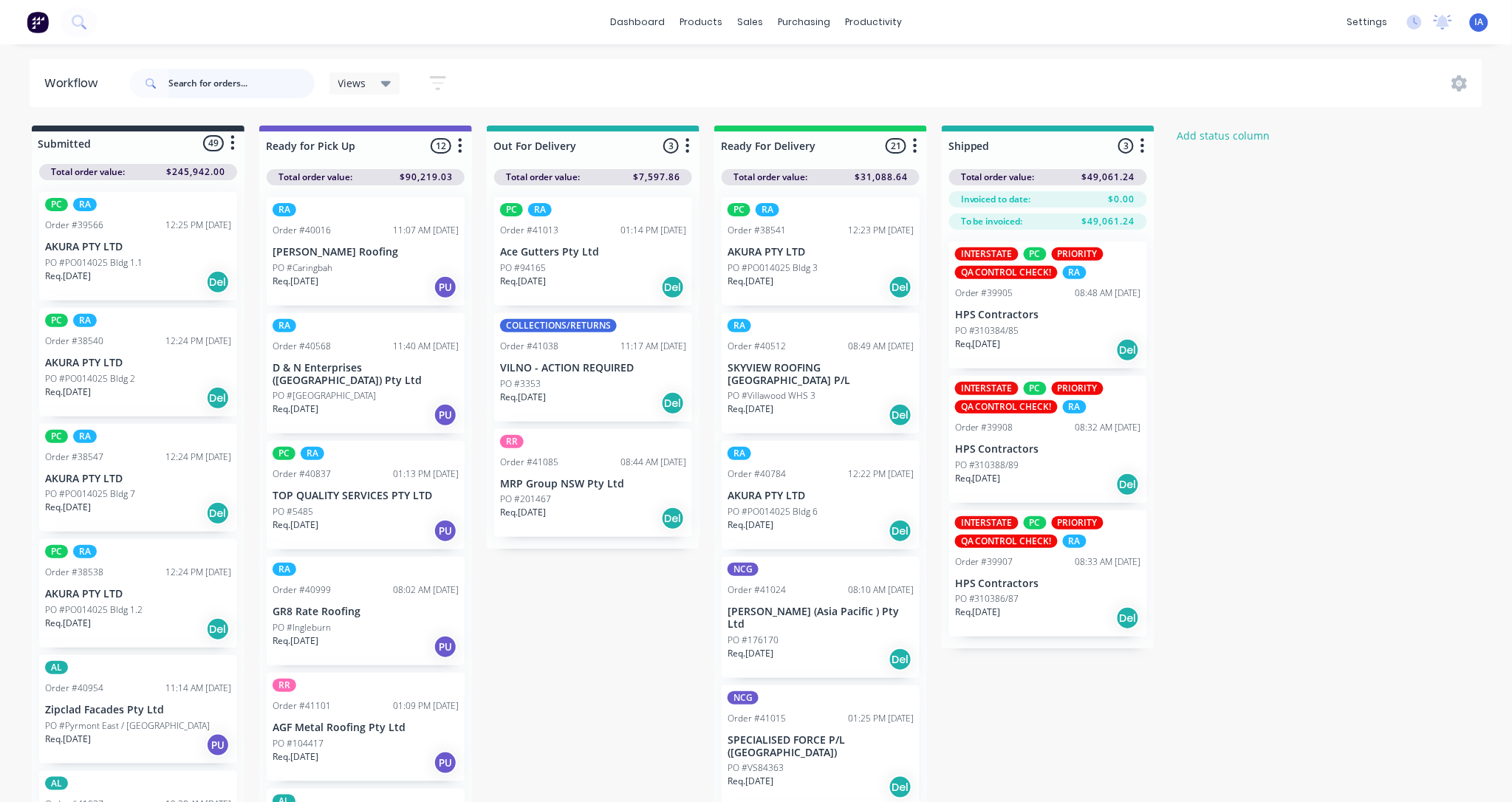
click at [204, 85] on input "text" at bounding box center [241, 83] width 146 height 30
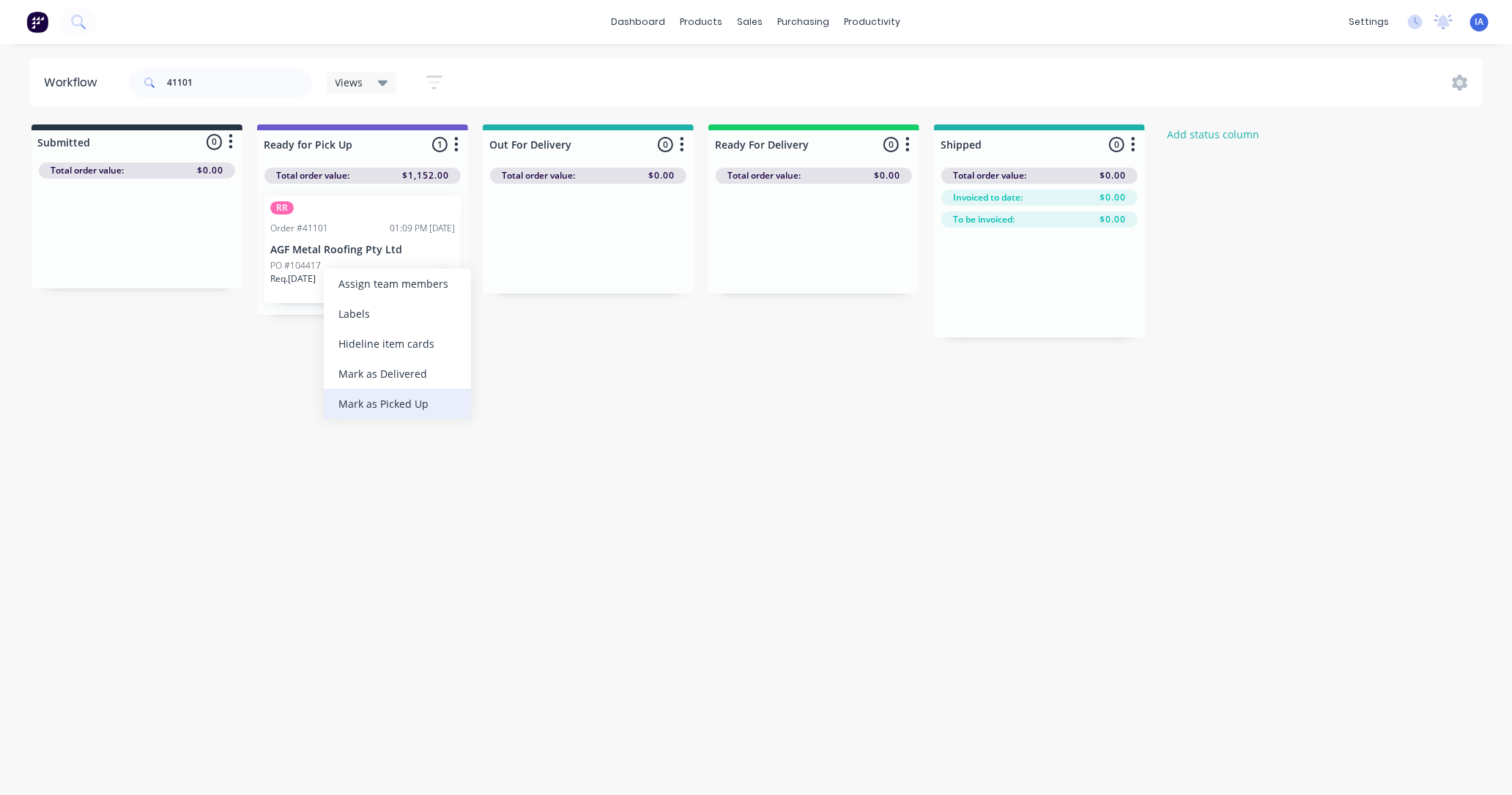
click at [396, 406] on div "Mark as Picked Up" at bounding box center [397, 403] width 147 height 30
click at [220, 77] on input "41101" at bounding box center [239, 82] width 145 height 30
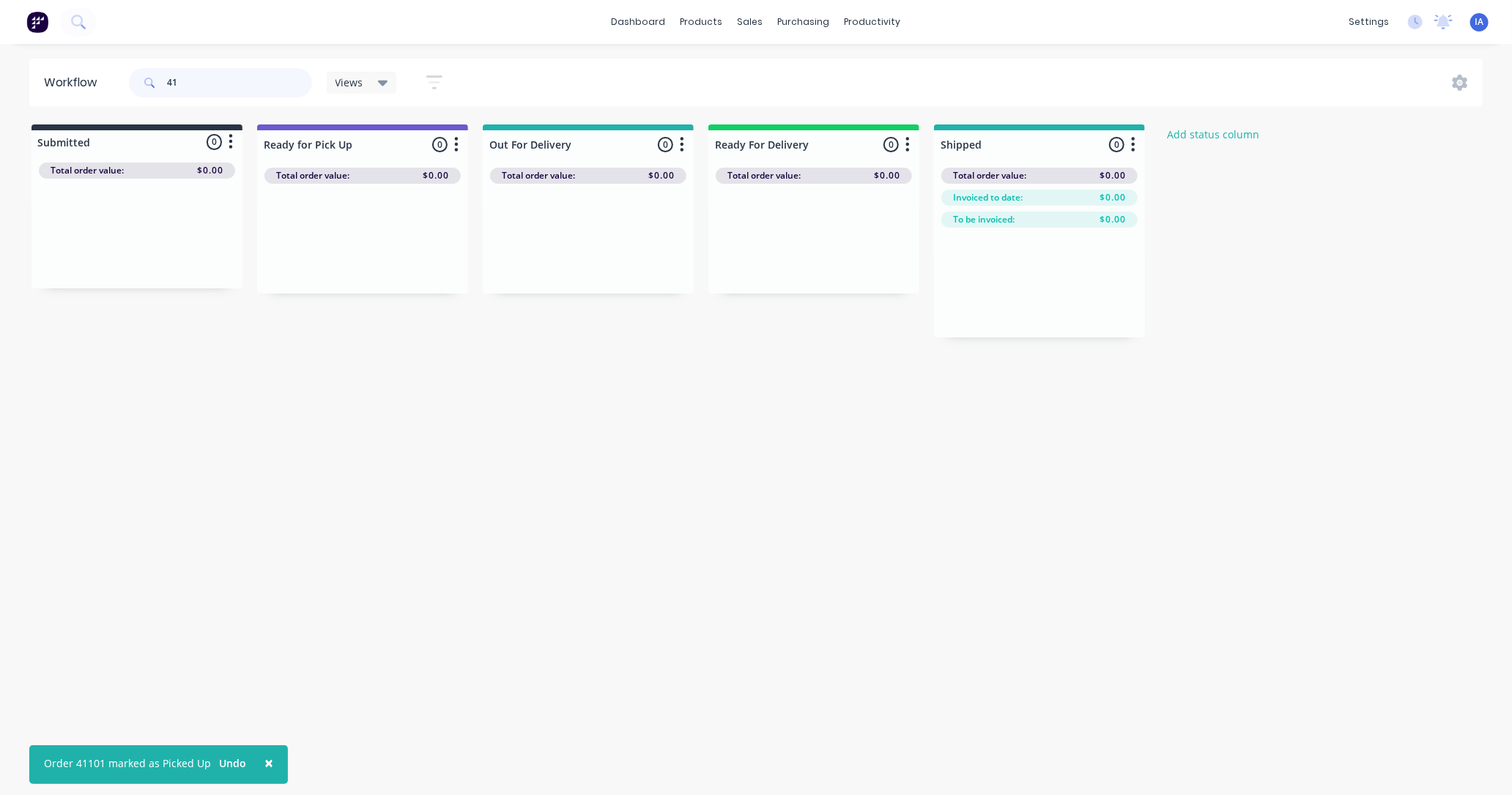
type input "4"
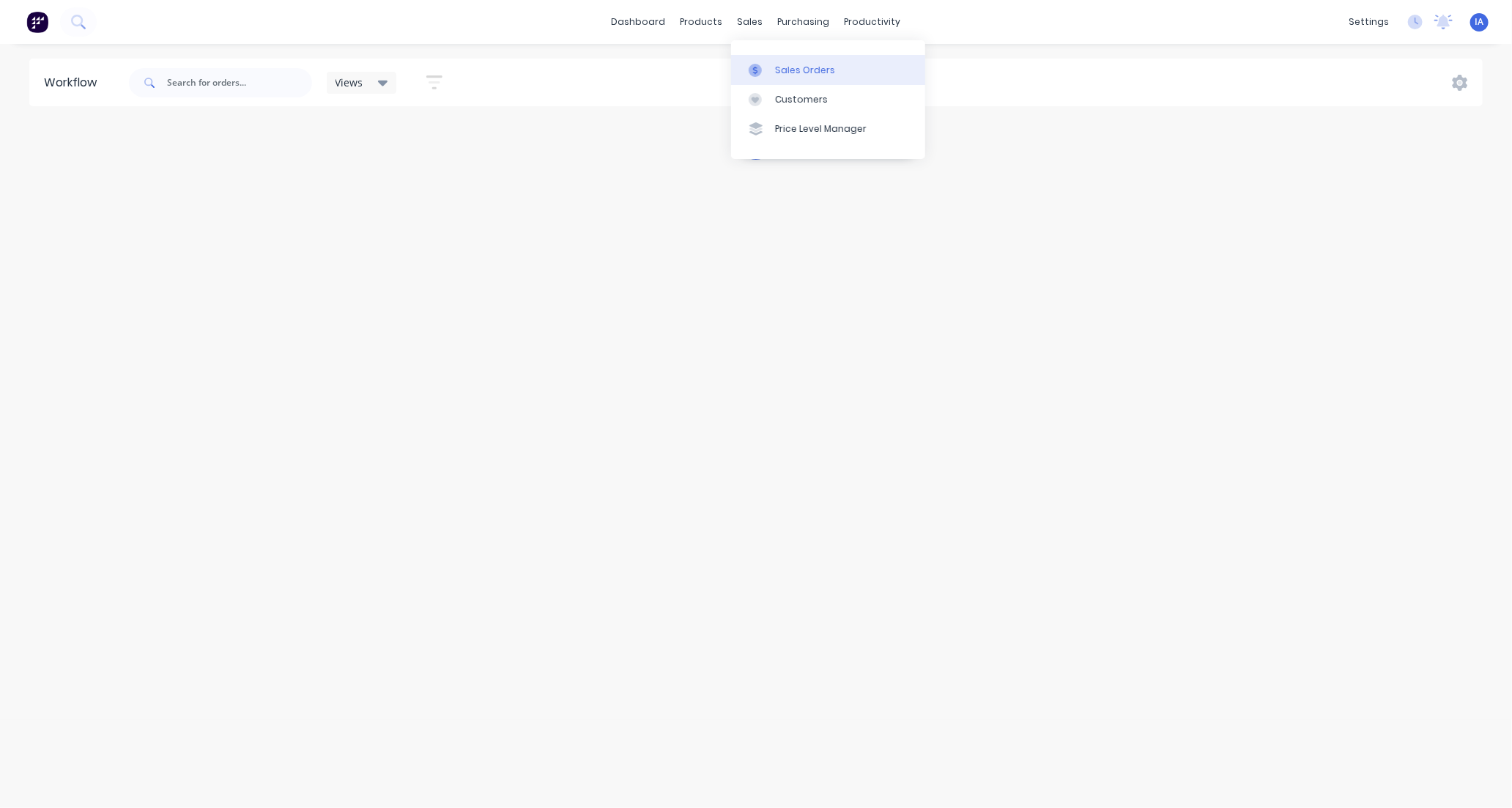
click at [815, 66] on div "Sales Orders" at bounding box center [805, 70] width 60 height 14
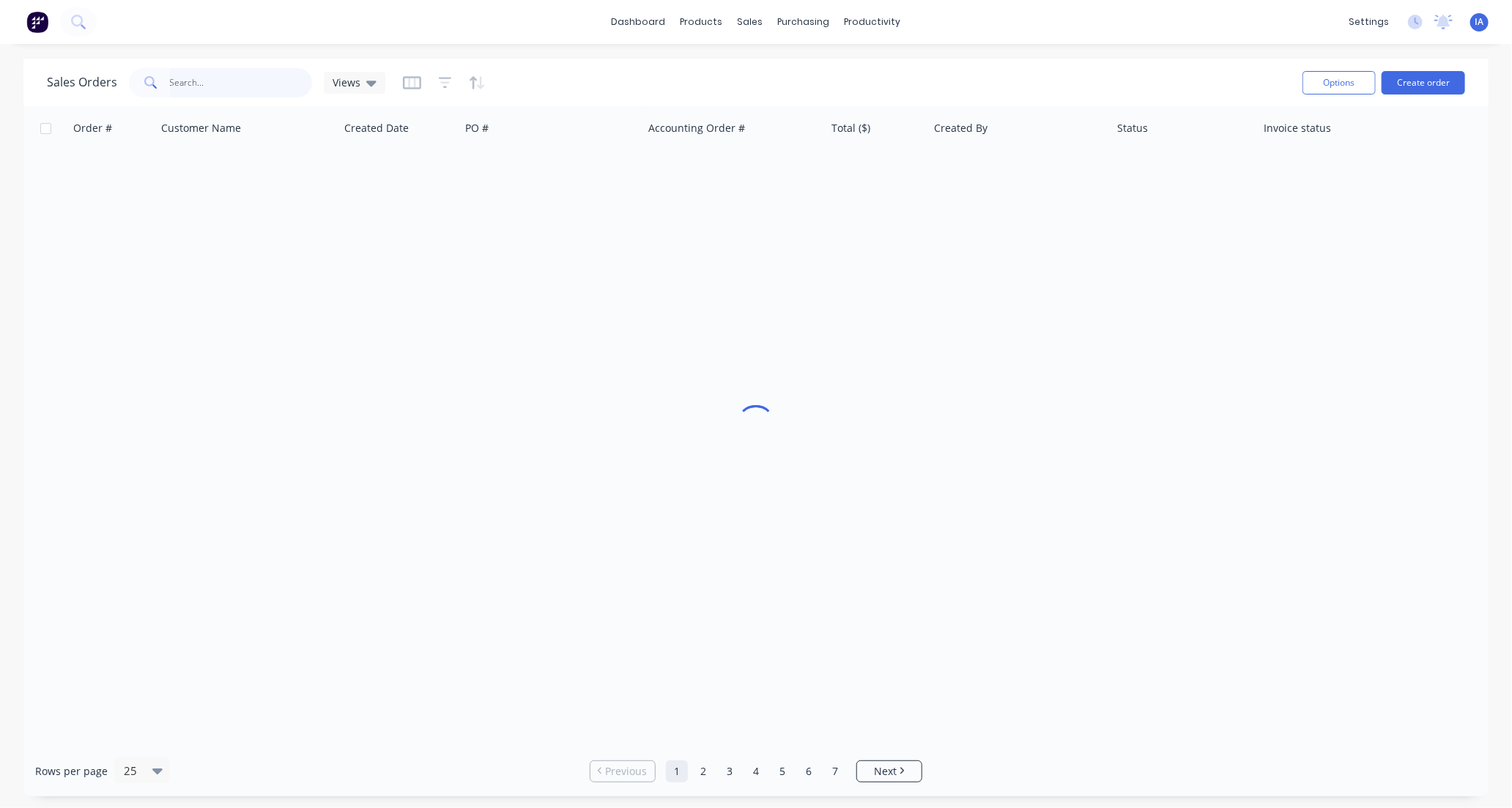
click at [189, 79] on input "text" at bounding box center [241, 82] width 143 height 30
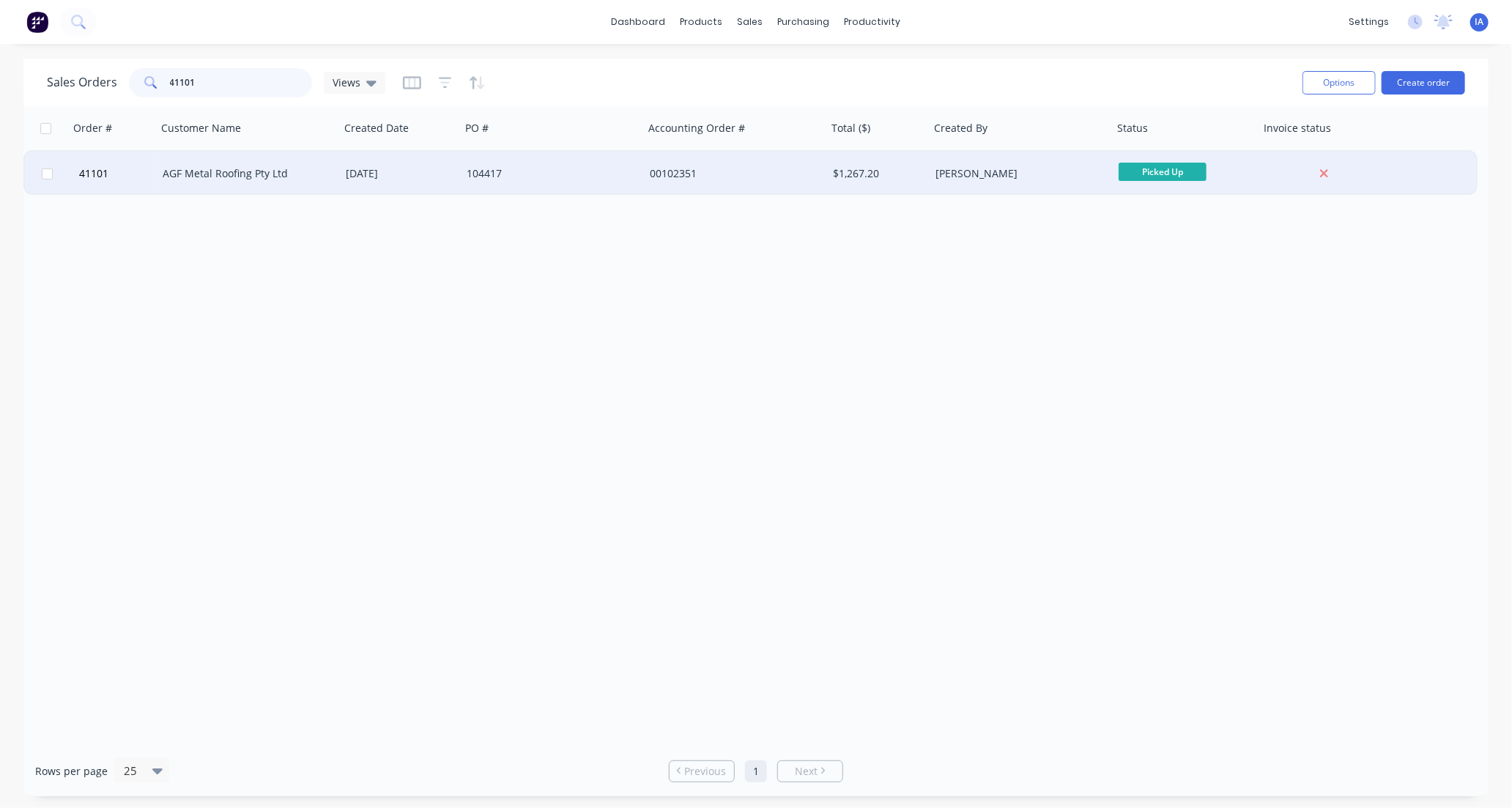
type input "41101"
click at [320, 176] on div "AGF Metal Roofing Pty Ltd" at bounding box center [244, 173] width 163 height 14
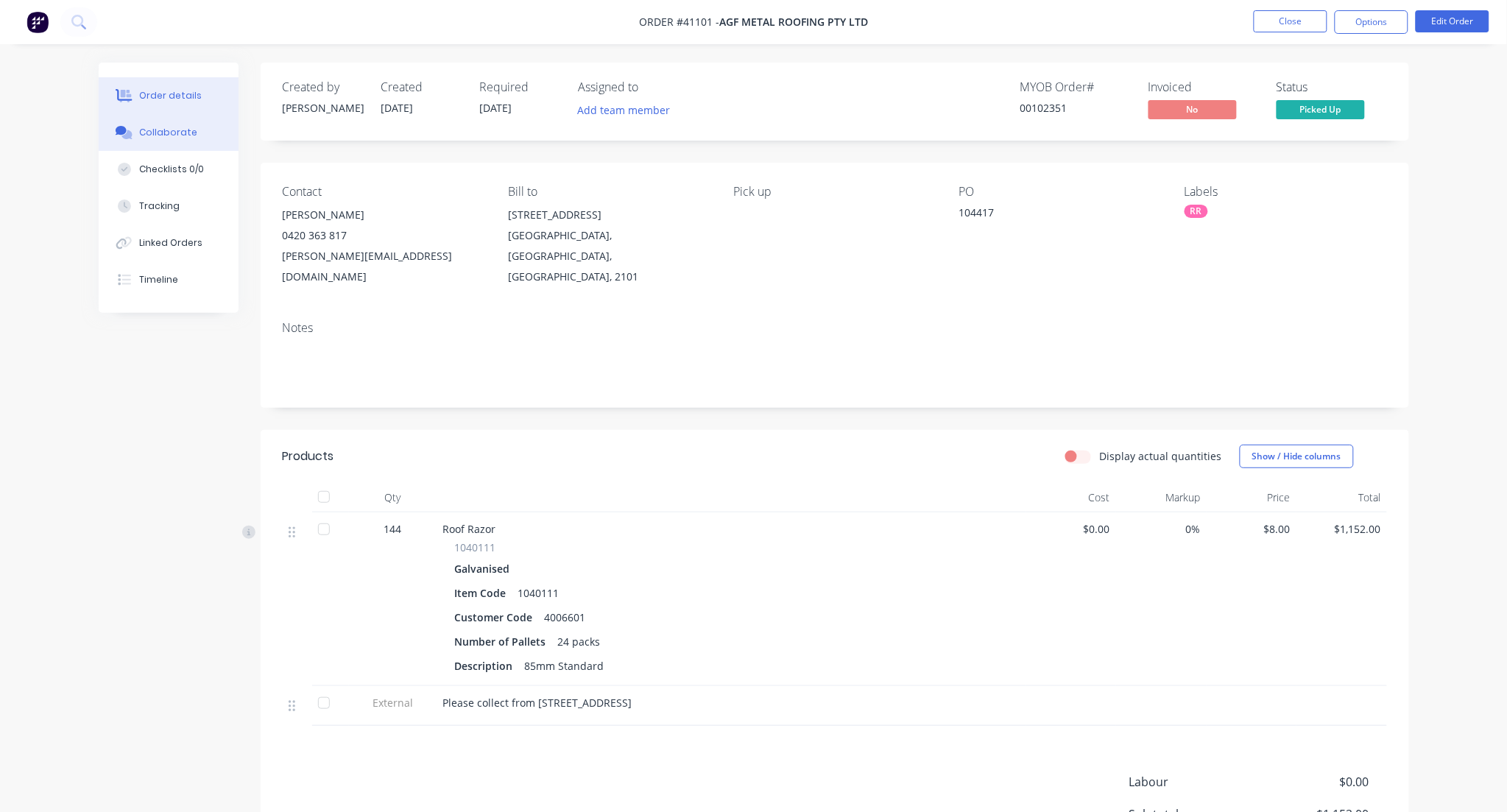
click at [193, 130] on button "Collaborate" at bounding box center [169, 132] width 140 height 37
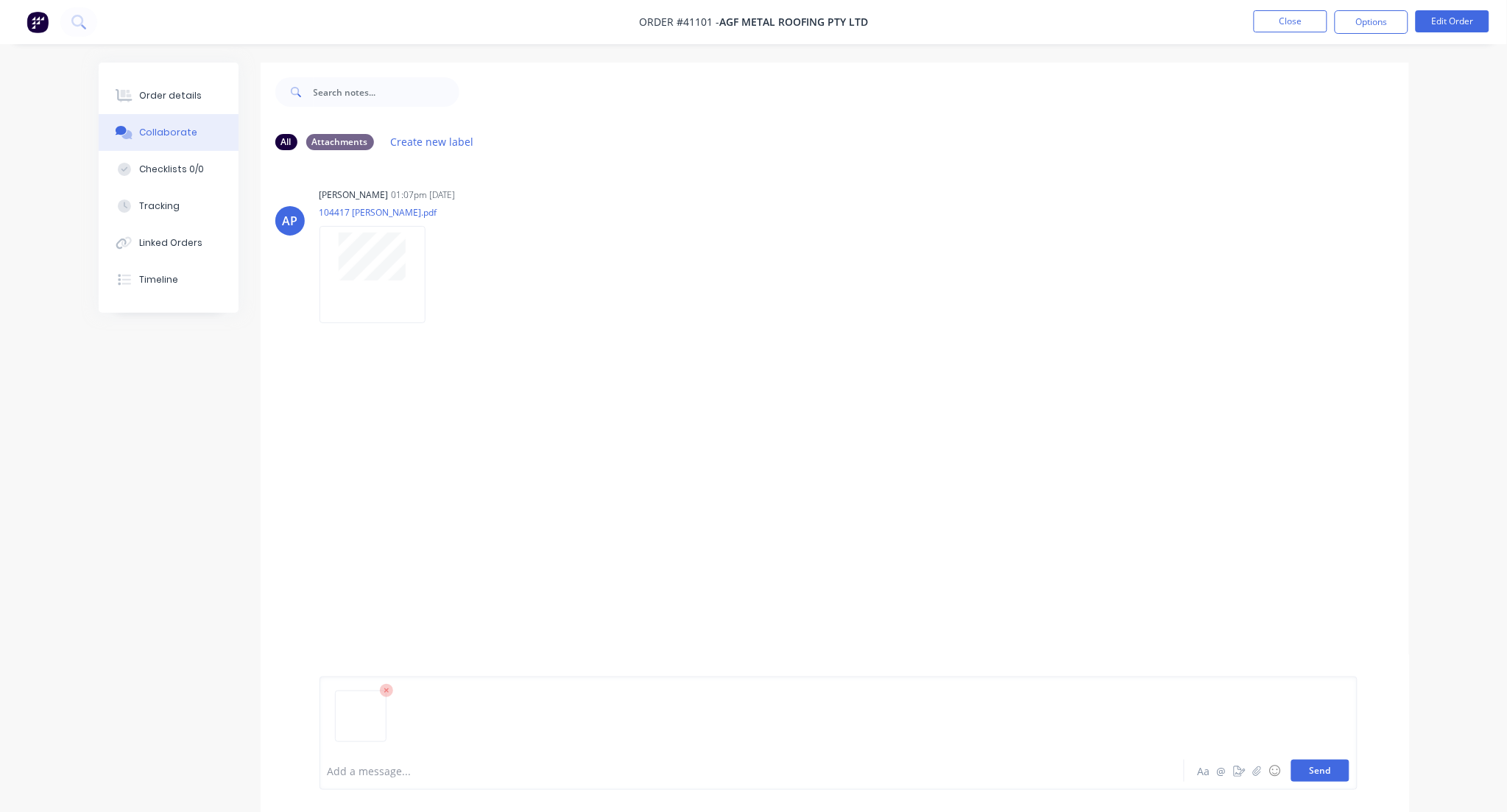
click at [1330, 768] on button "Send" at bounding box center [1321, 771] width 58 height 22
click at [1268, 20] on button "Close" at bounding box center [1291, 21] width 73 height 22
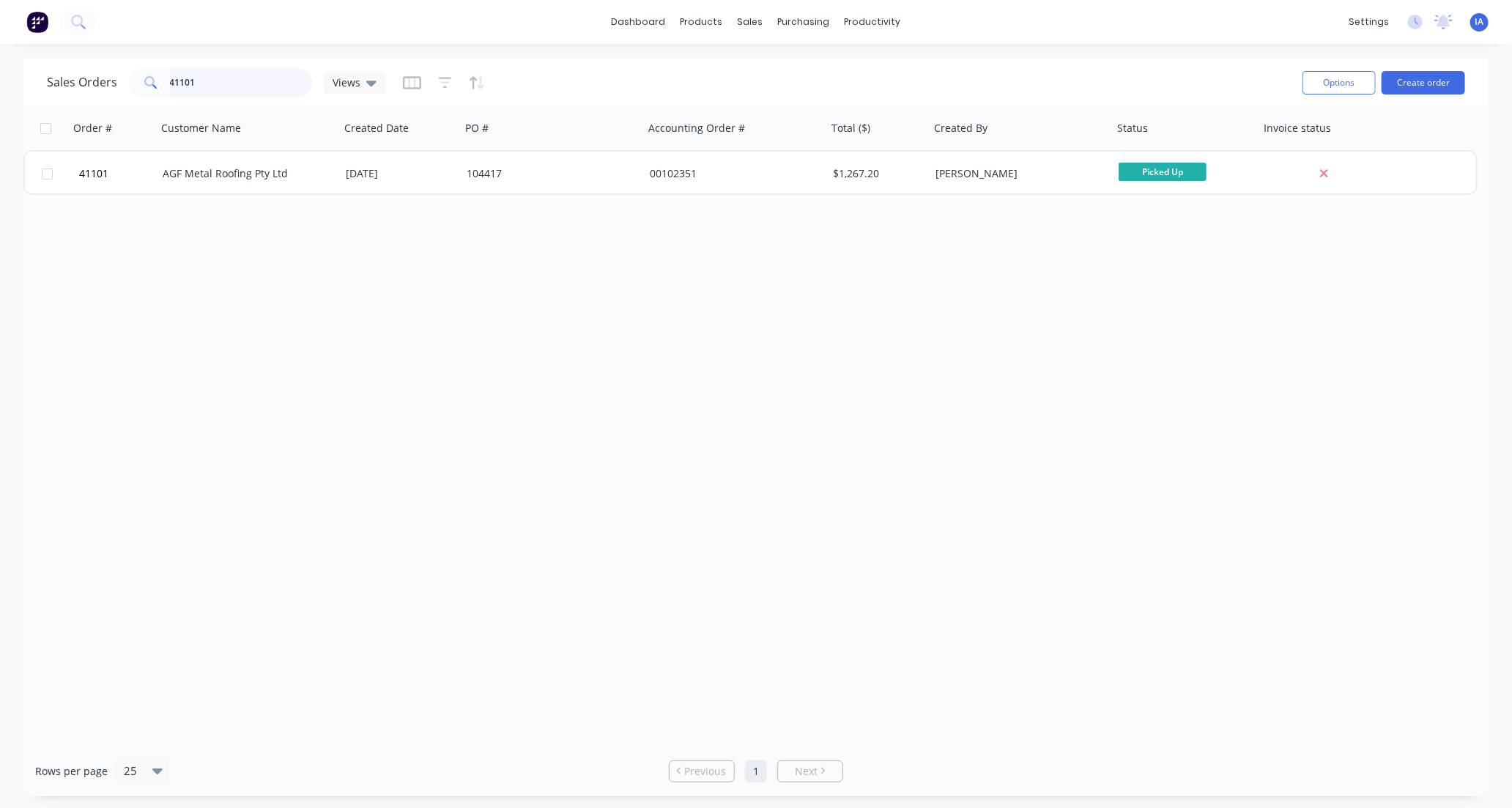
click at [228, 78] on input "41101" at bounding box center [241, 82] width 143 height 30
type input "4"
